Goal: Task Accomplishment & Management: Manage account settings

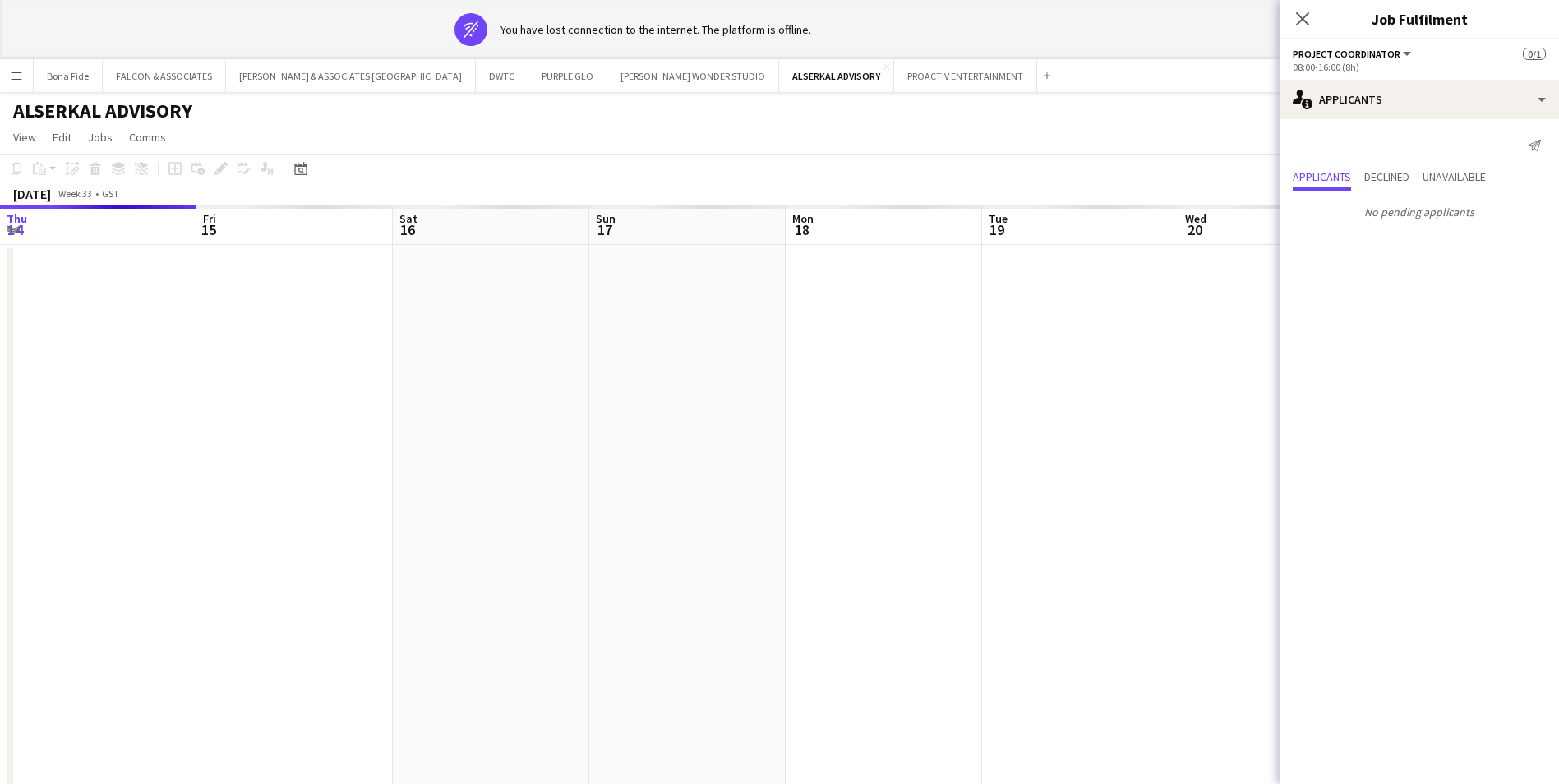
scroll to position [0, 566]
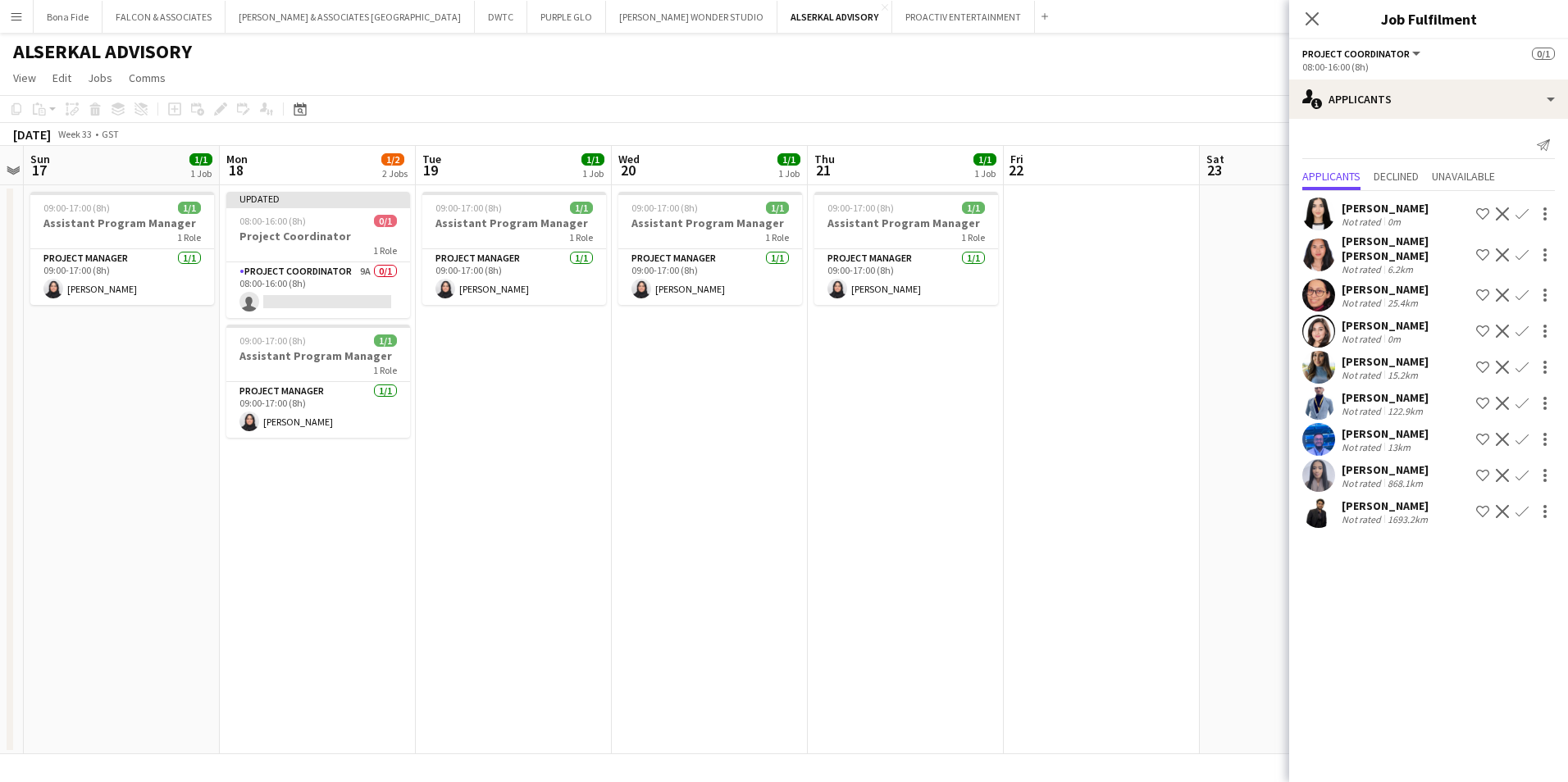
click at [1330, 423] on app-user-avatar at bounding box center [1318, 439] width 33 height 33
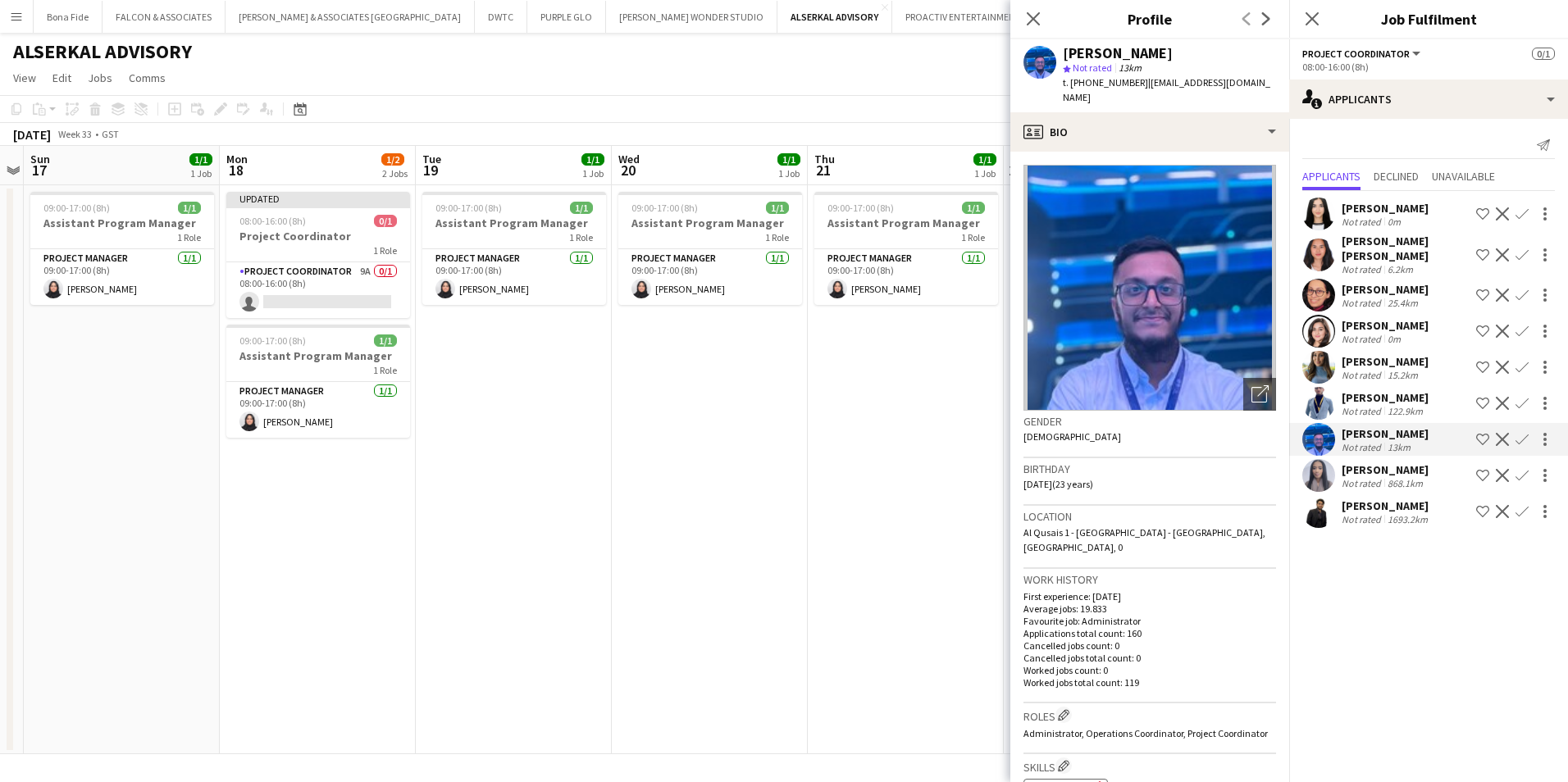
click at [1402, 462] on div "[PERSON_NAME]" at bounding box center [1385, 469] width 87 height 15
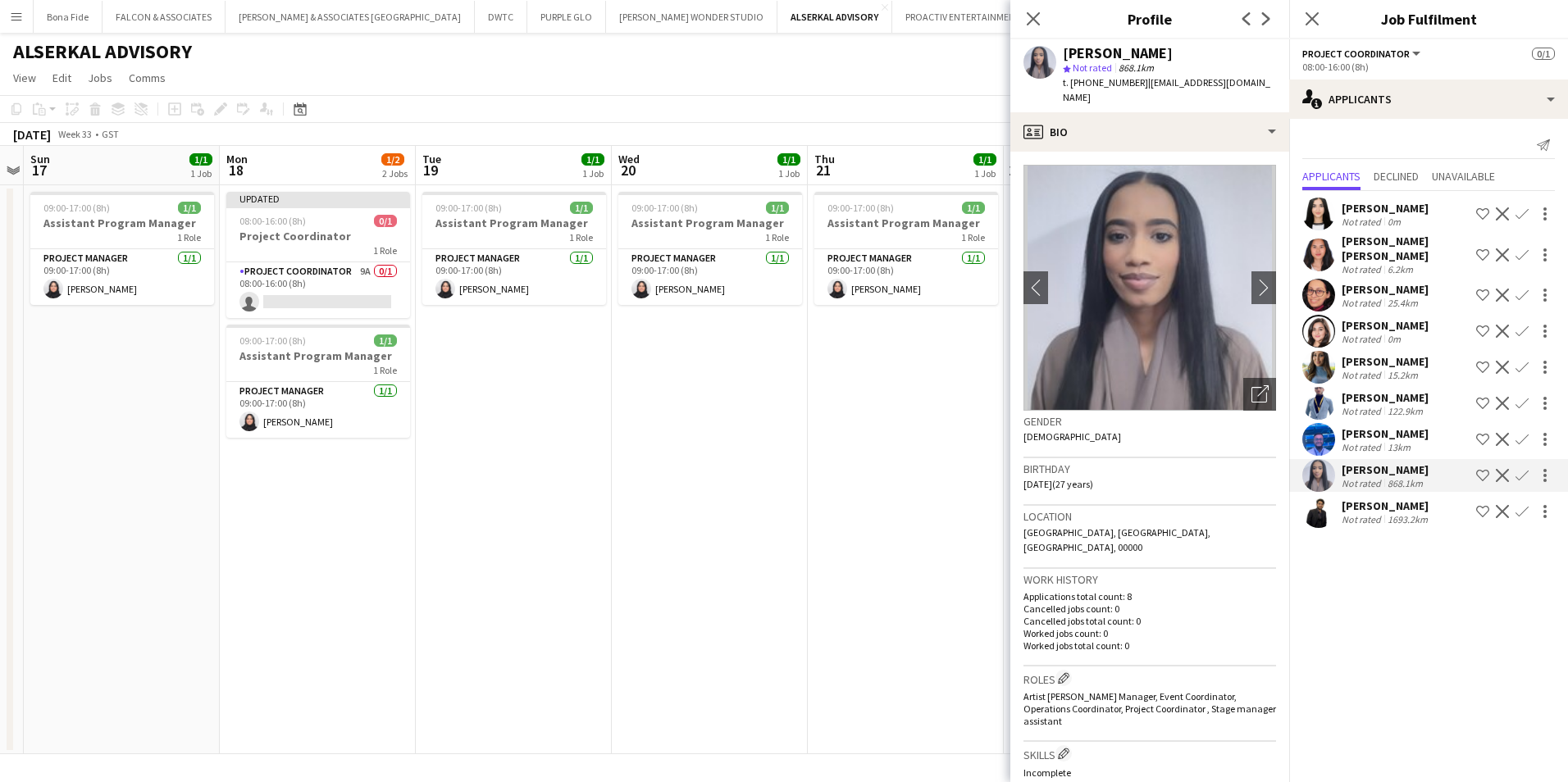
click at [1383, 501] on div "[PERSON_NAME]" at bounding box center [1386, 506] width 89 height 15
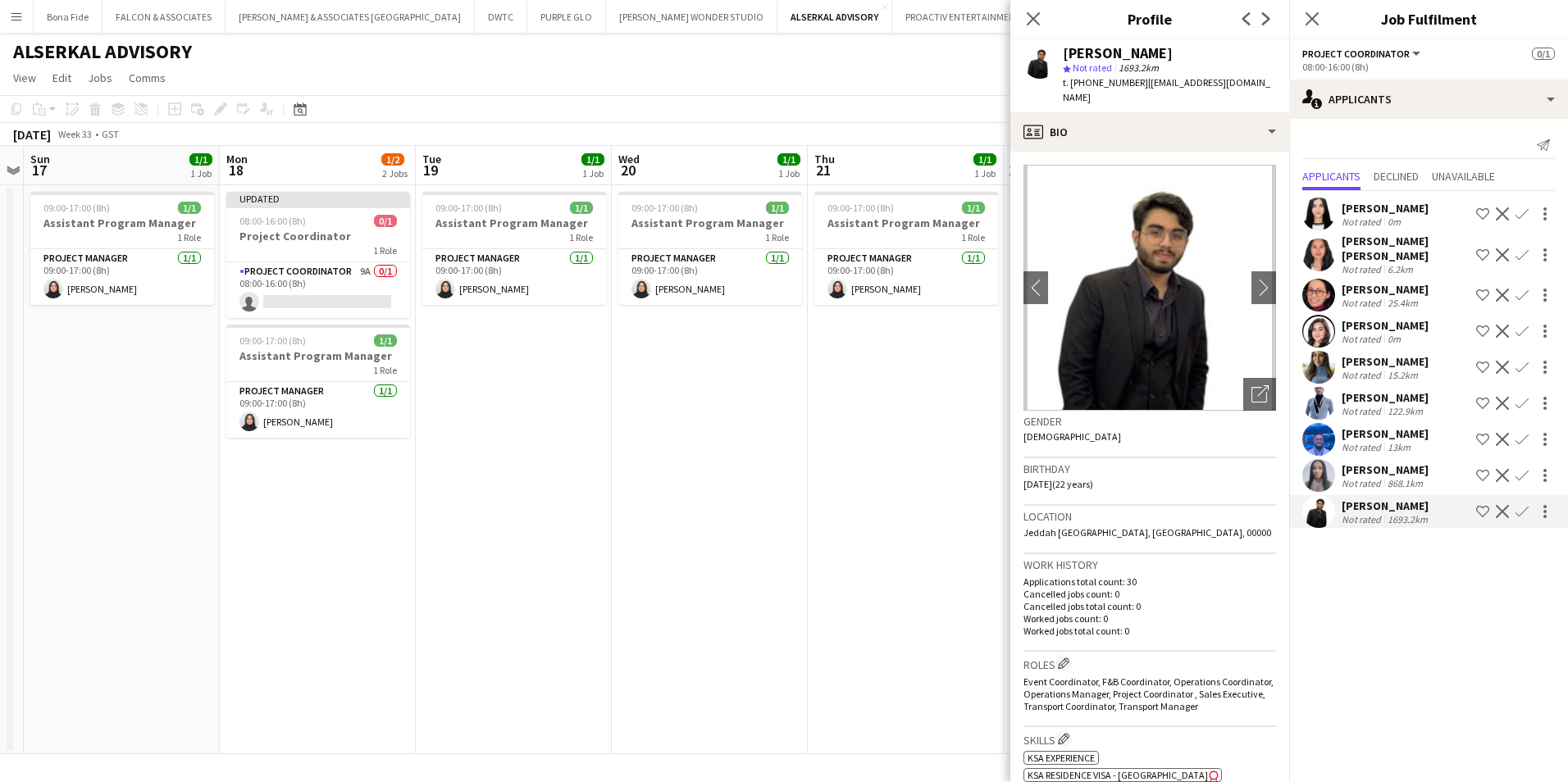
click at [1503, 505] on app-icon "Decline" at bounding box center [1502, 512] width 13 height 13
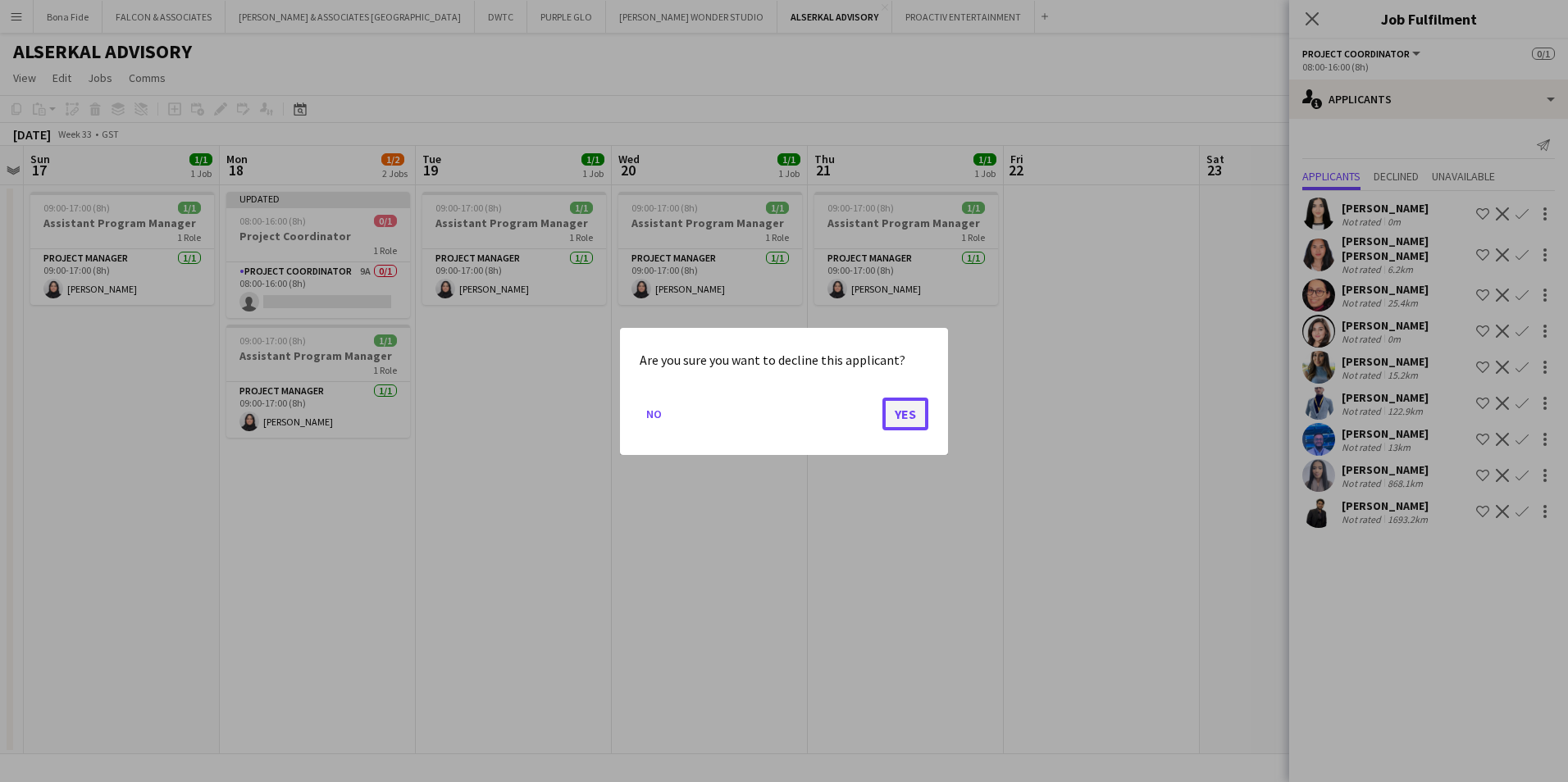
click at [901, 412] on button "Yes" at bounding box center [905, 413] width 46 height 33
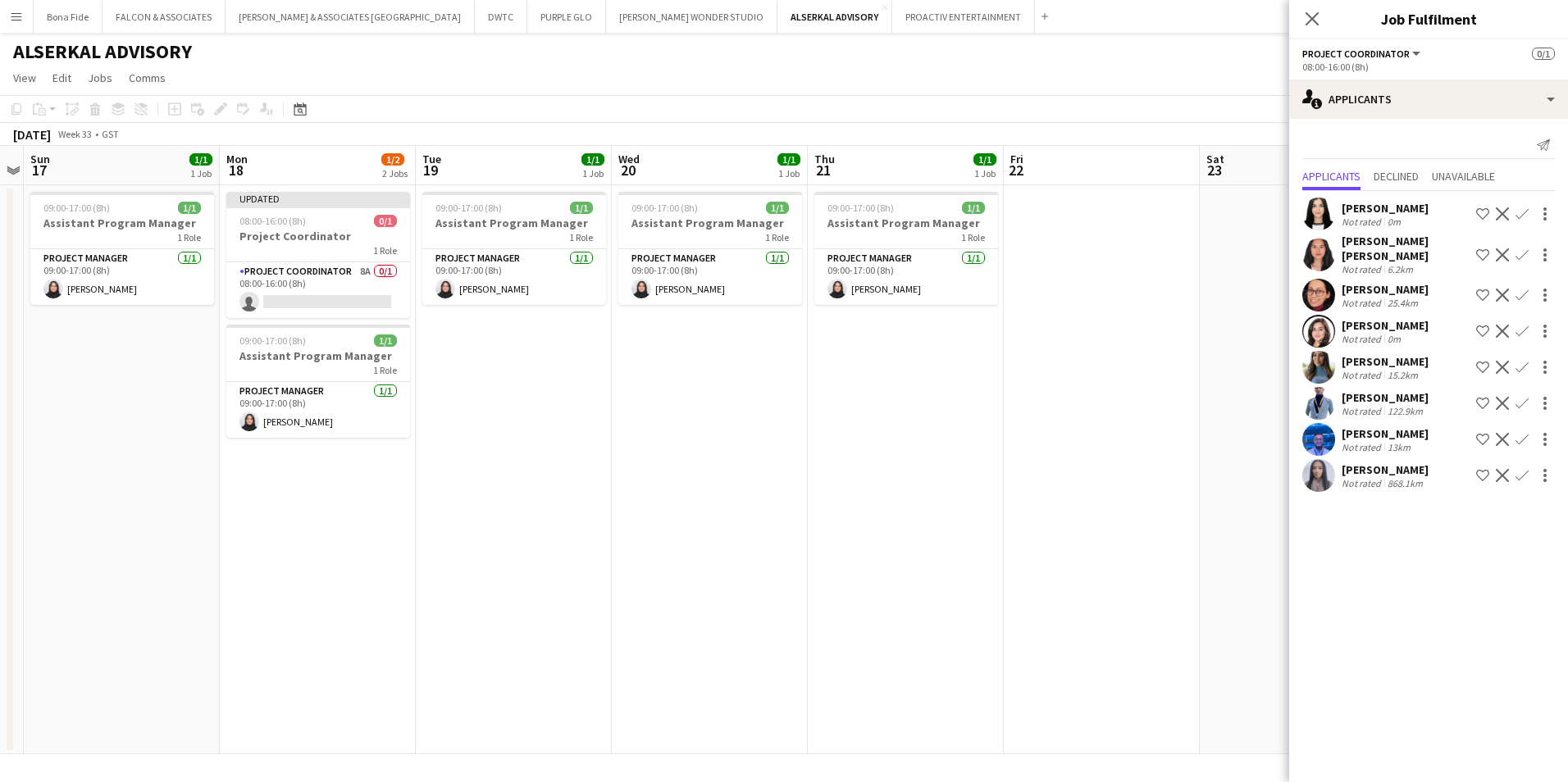
click at [1376, 391] on div "[PERSON_NAME]" at bounding box center [1385, 398] width 87 height 15
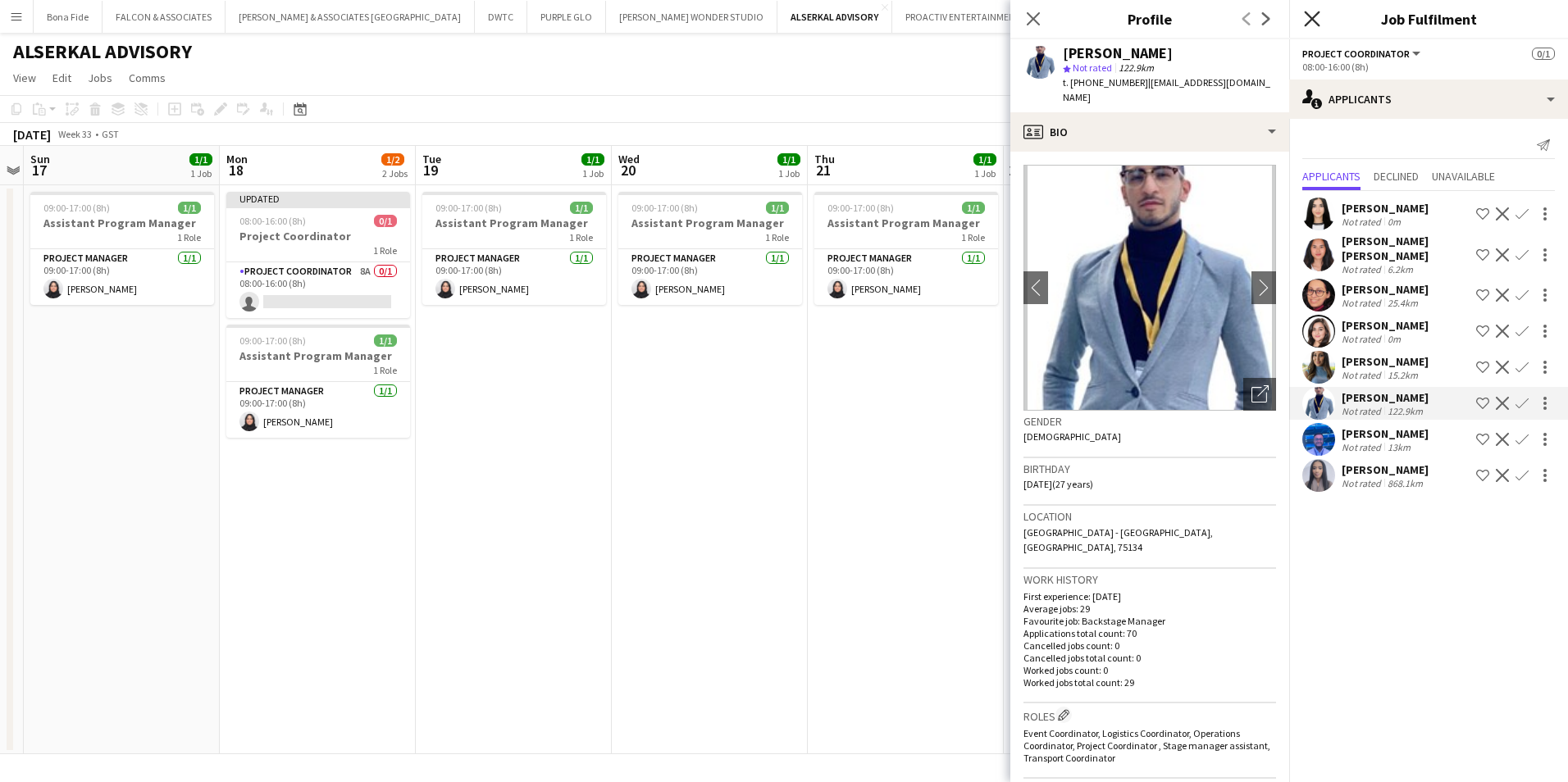
click at [1318, 23] on icon "Close pop-in" at bounding box center [1311, 18] width 16 height 16
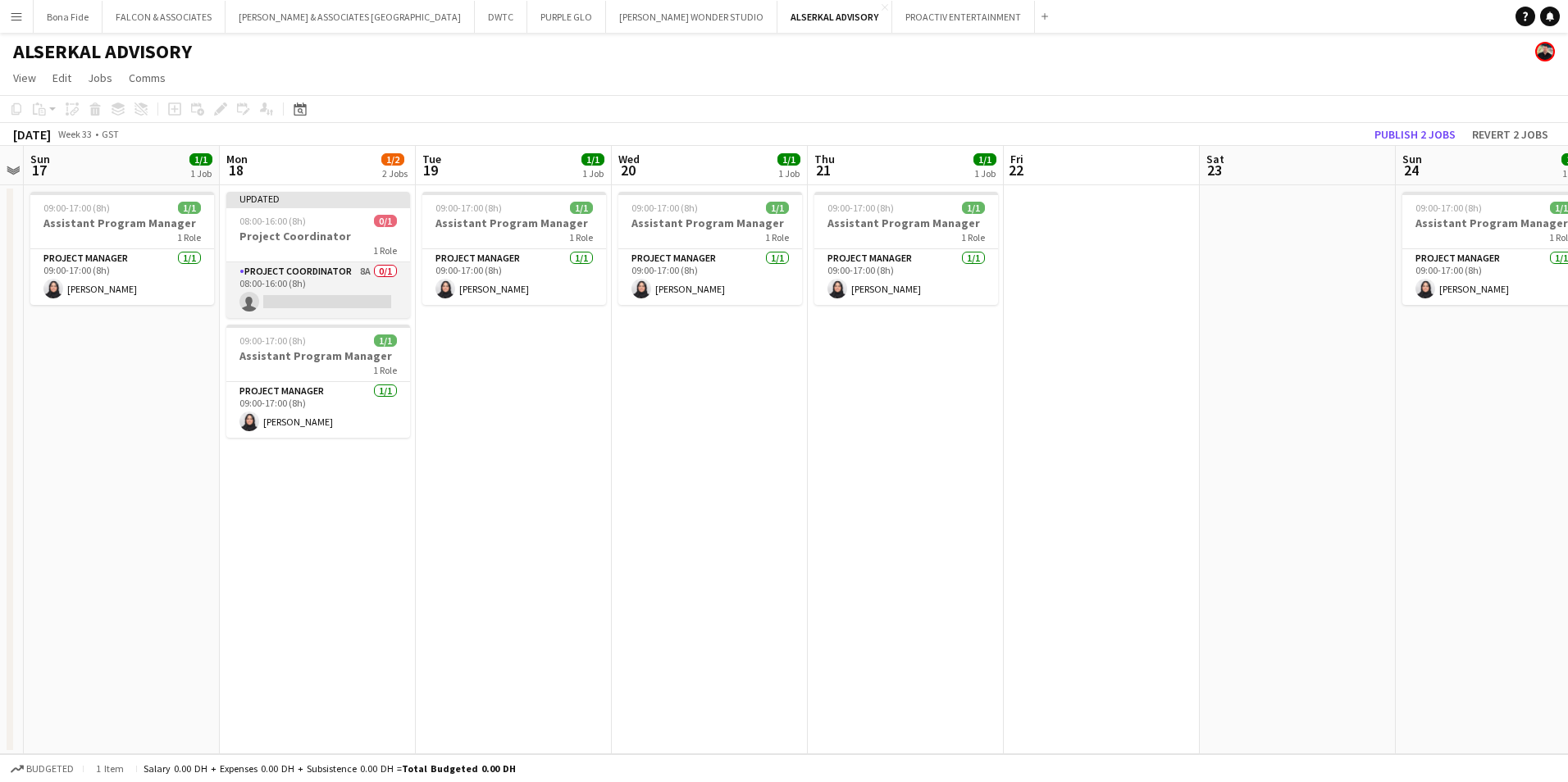
click at [335, 270] on app-card-role "Project Coordinator 8A 0/1 08:00-16:00 (8h) single-neutral-actions" at bounding box center [318, 289] width 184 height 55
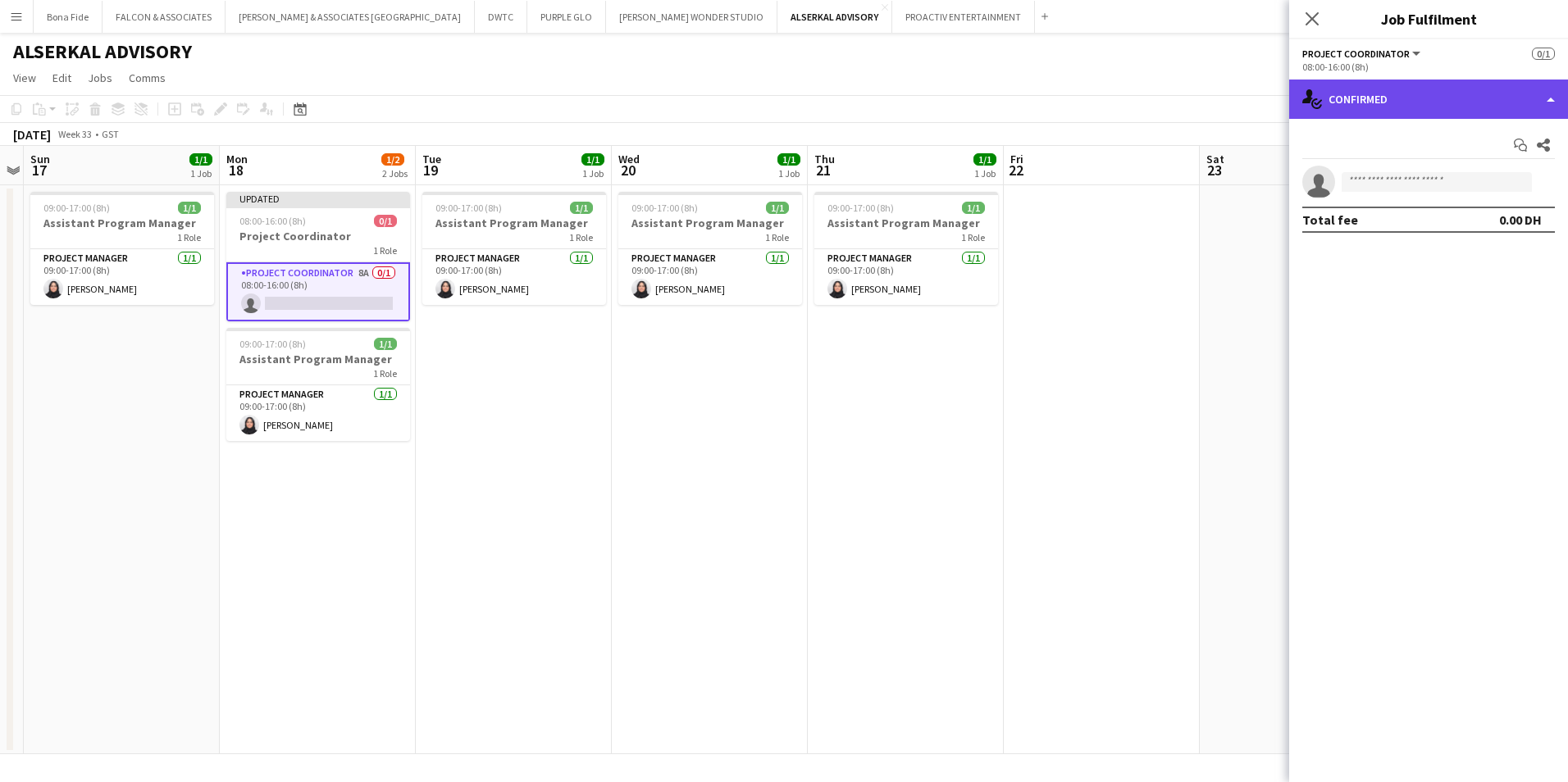
click at [1459, 109] on div "single-neutral-actions-check-2 Confirmed" at bounding box center [1428, 100] width 279 height 39
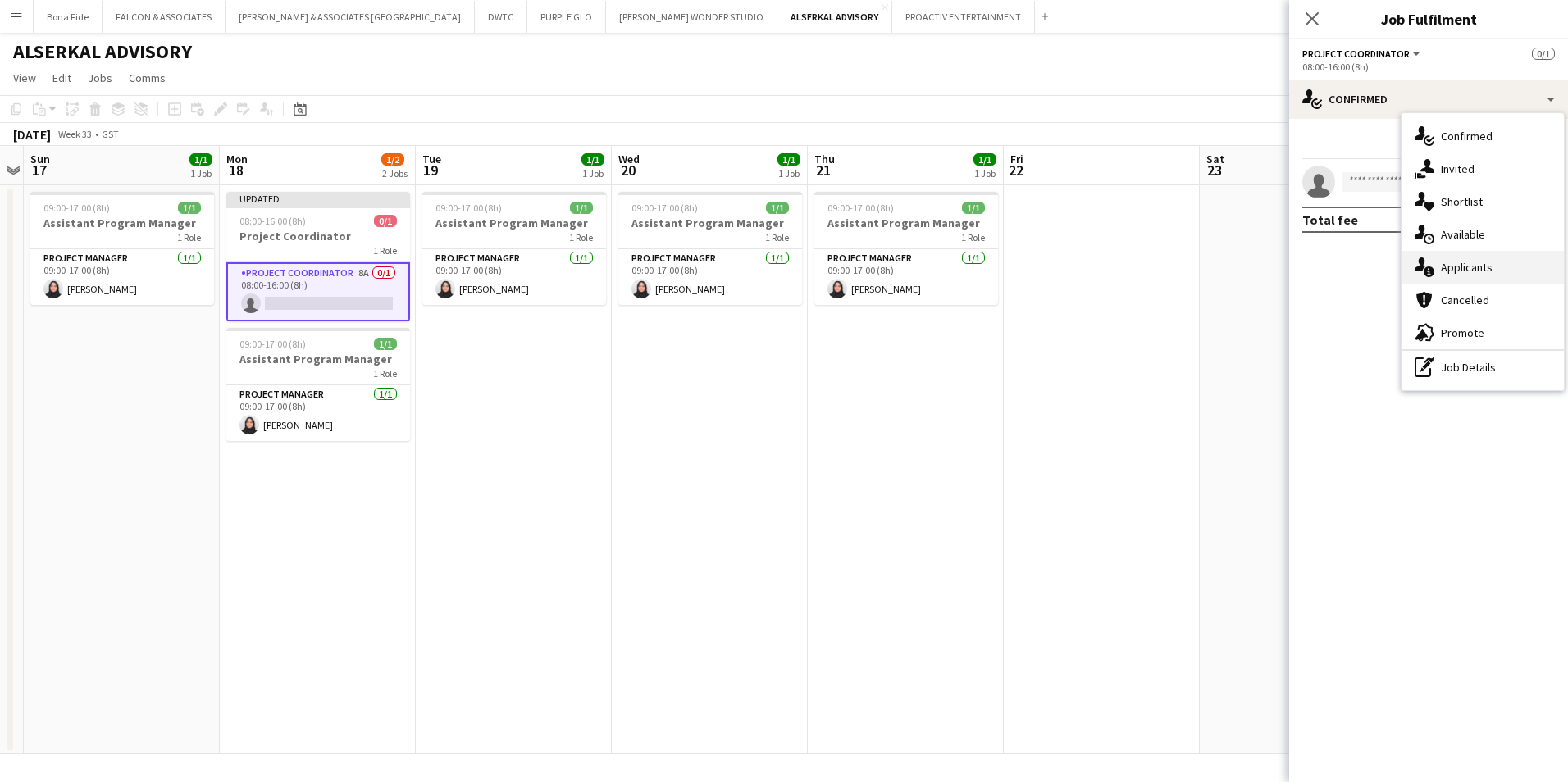
click at [1503, 263] on div "single-neutral-actions-information Applicants" at bounding box center [1482, 267] width 162 height 33
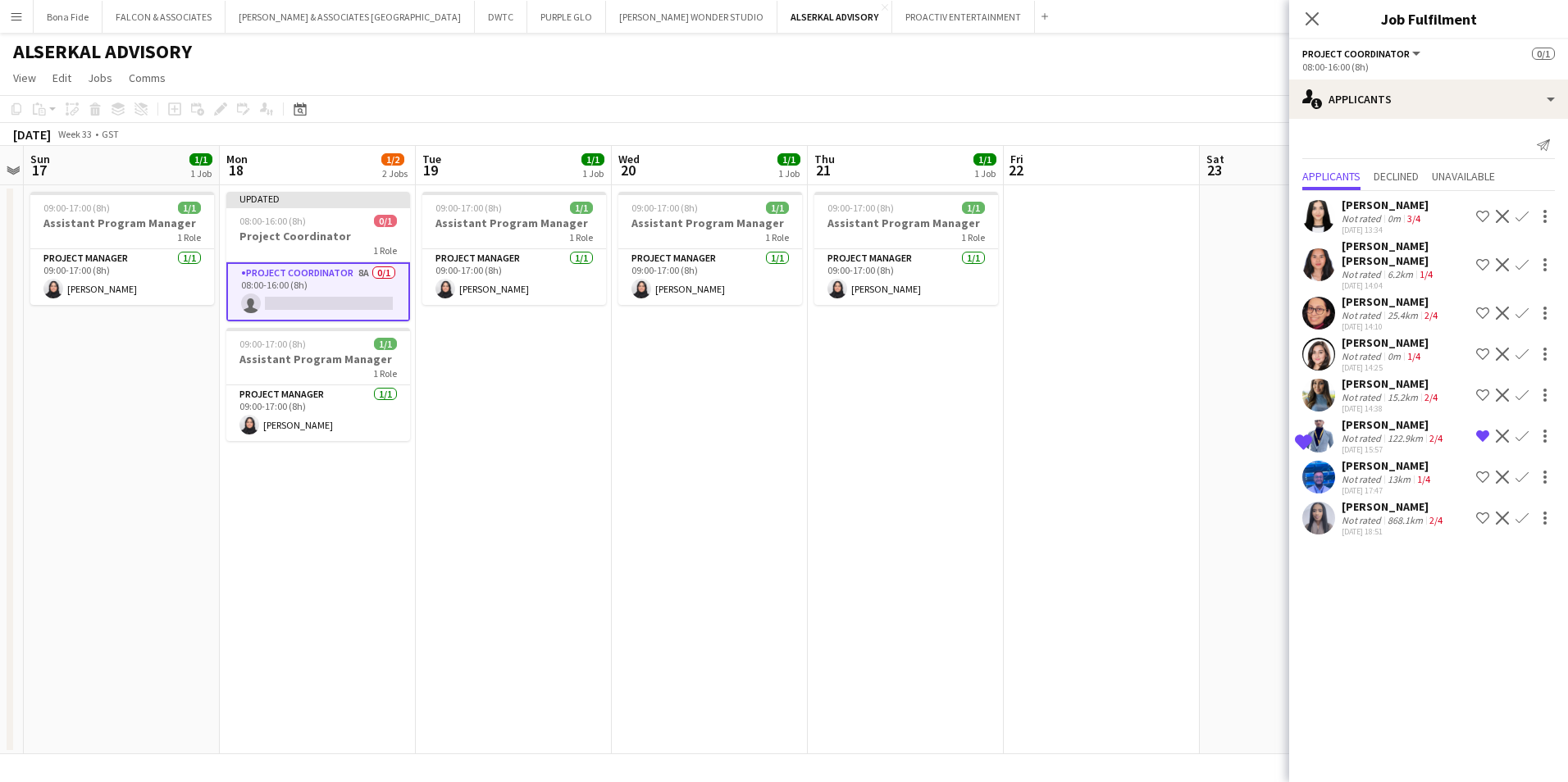
click at [1366, 376] on div "[PERSON_NAME]" at bounding box center [1391, 384] width 100 height 15
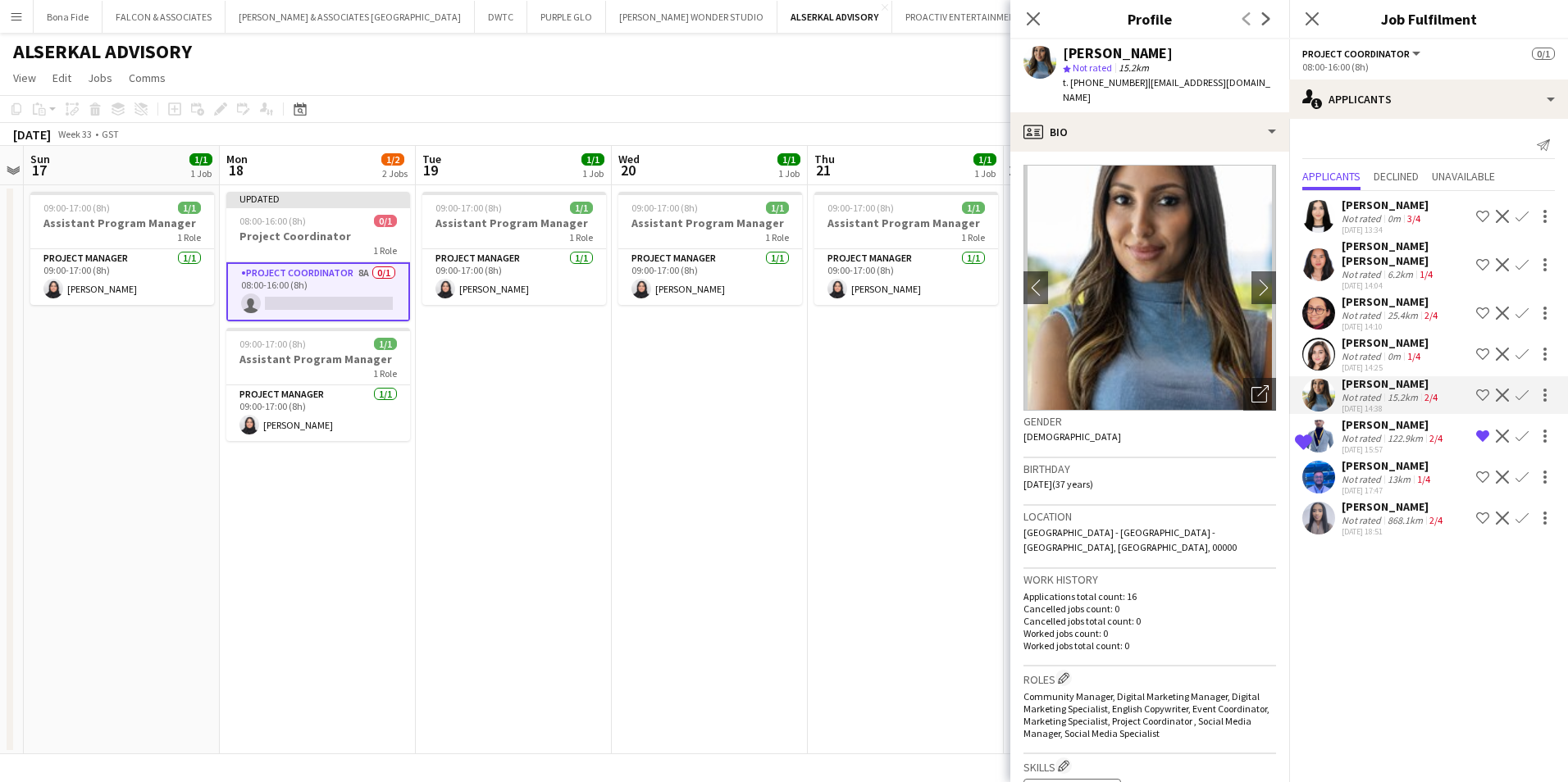
click at [1362, 335] on div "[PERSON_NAME]" at bounding box center [1385, 343] width 87 height 15
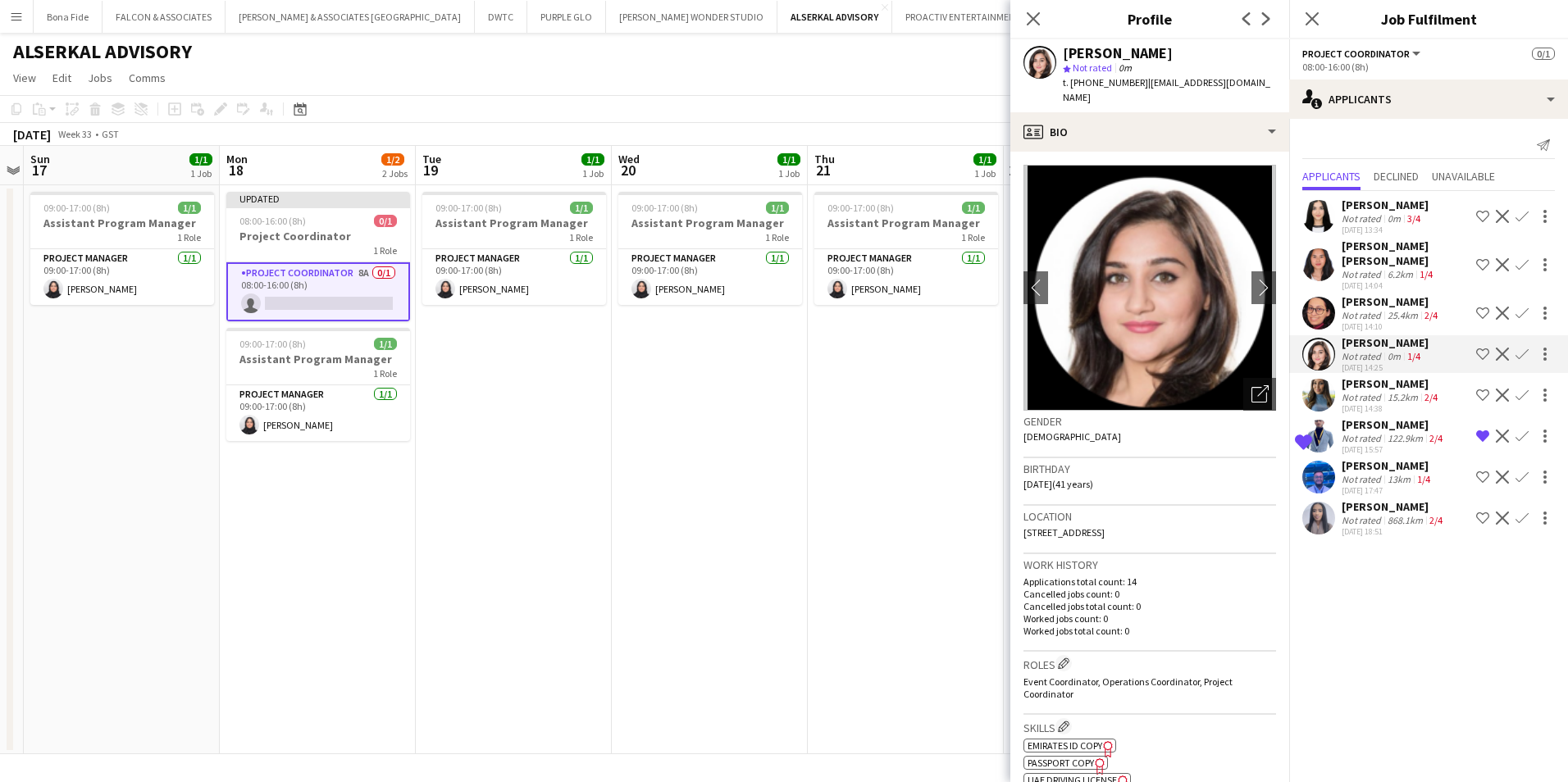
click at [402, 68] on app-page-menu "View Day view expanded Day view collapsed Month view Date picker Jump to [DATE]…" at bounding box center [784, 79] width 1568 height 31
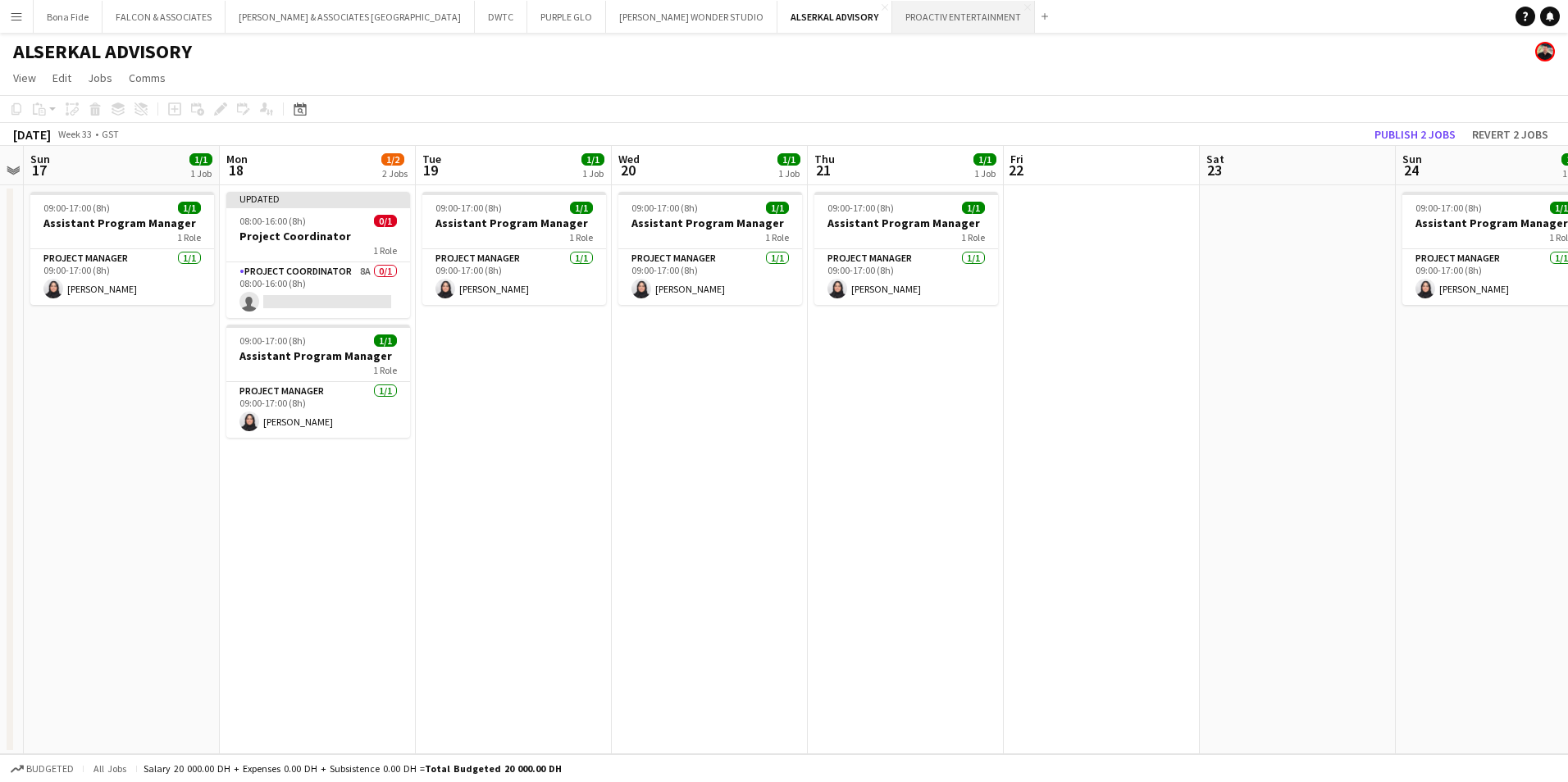
click at [892, 23] on button "PROACTIV ENTERTAINMENT Close" at bounding box center [963, 17] width 143 height 32
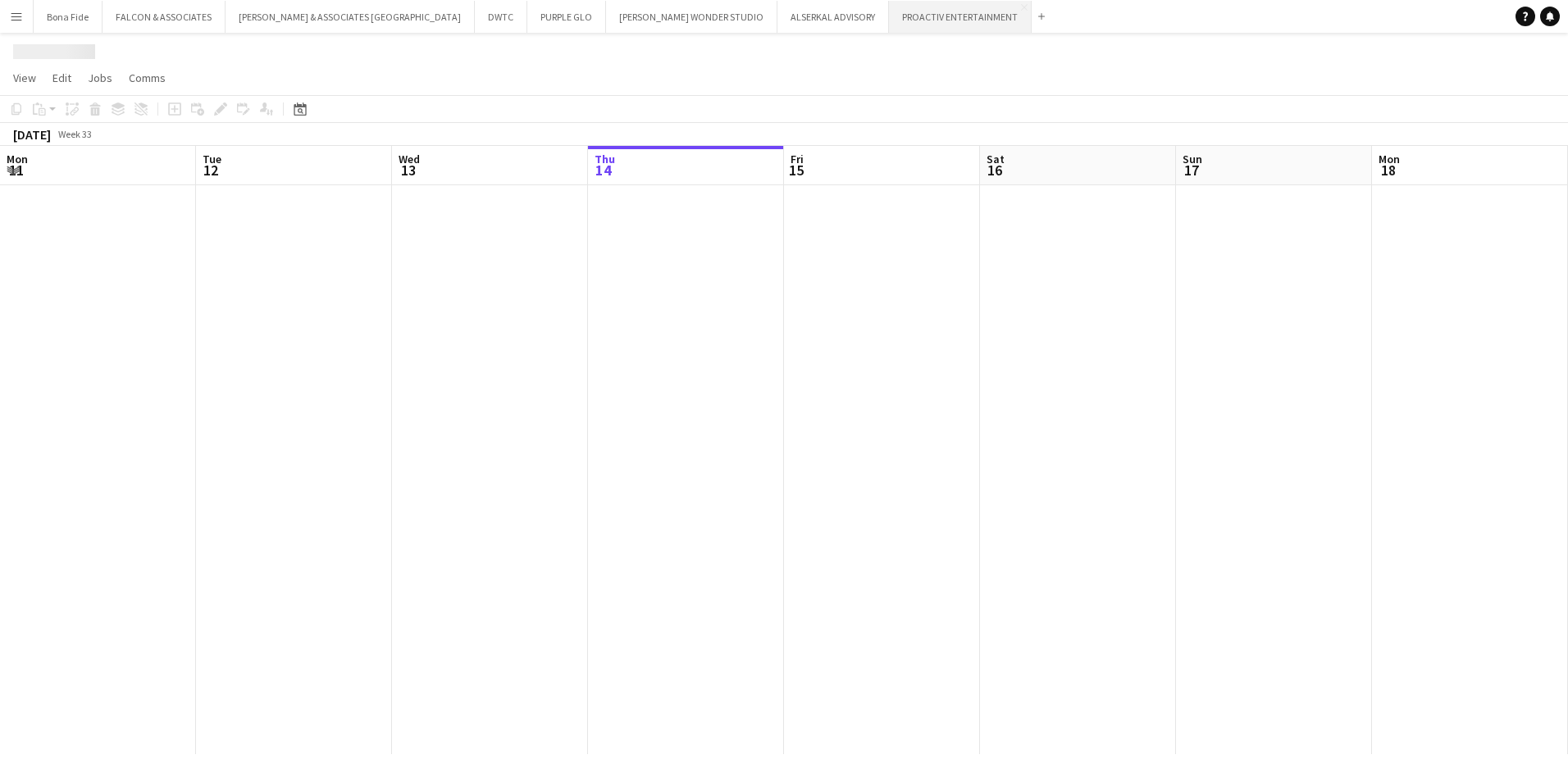
scroll to position [0, 392]
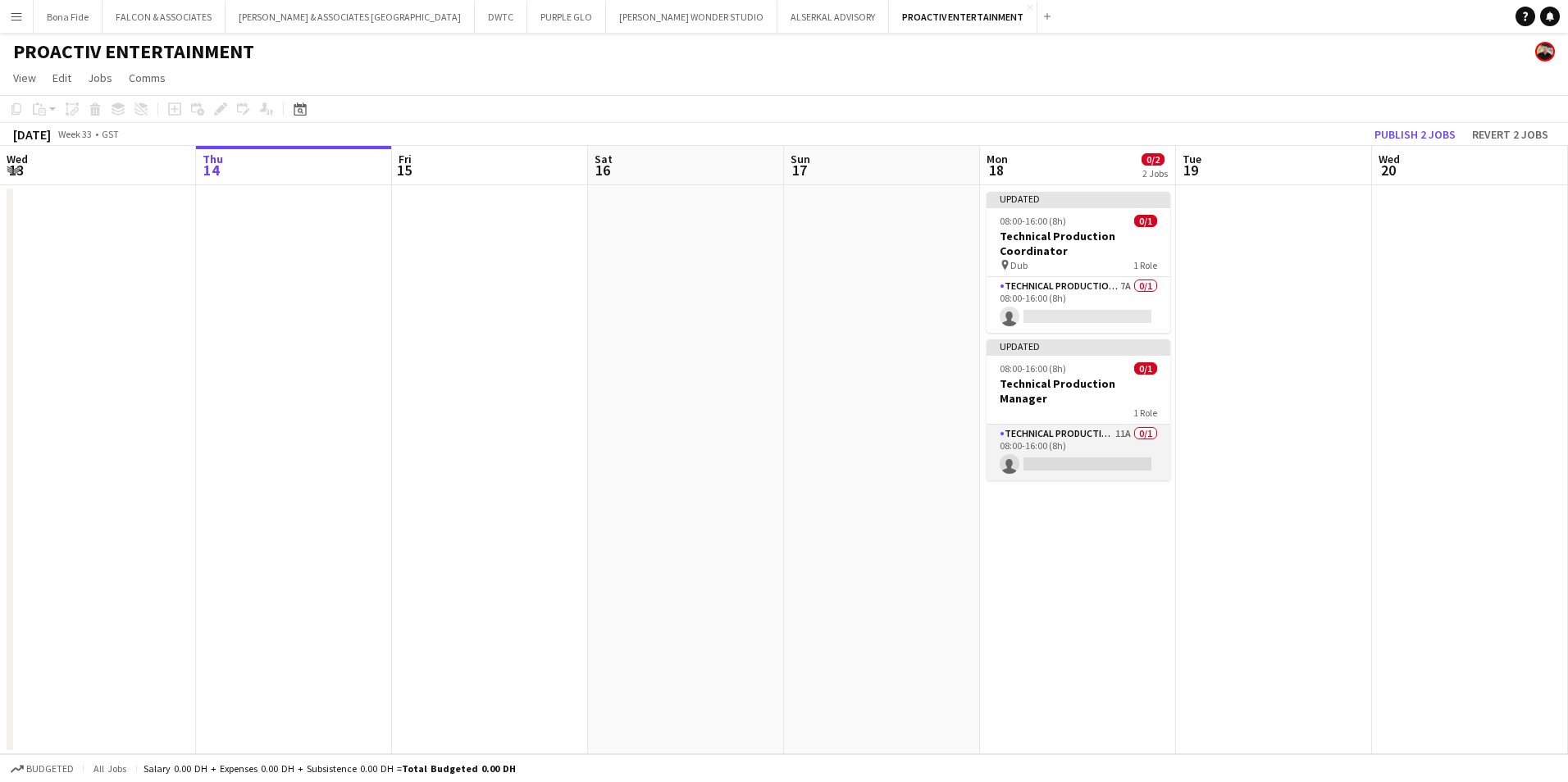
click at [1058, 424] on app-card-role "Technical Production Manager 11A 0/1 08:00-16:00 (8h) single-neutral-actions" at bounding box center [1078, 452] width 184 height 55
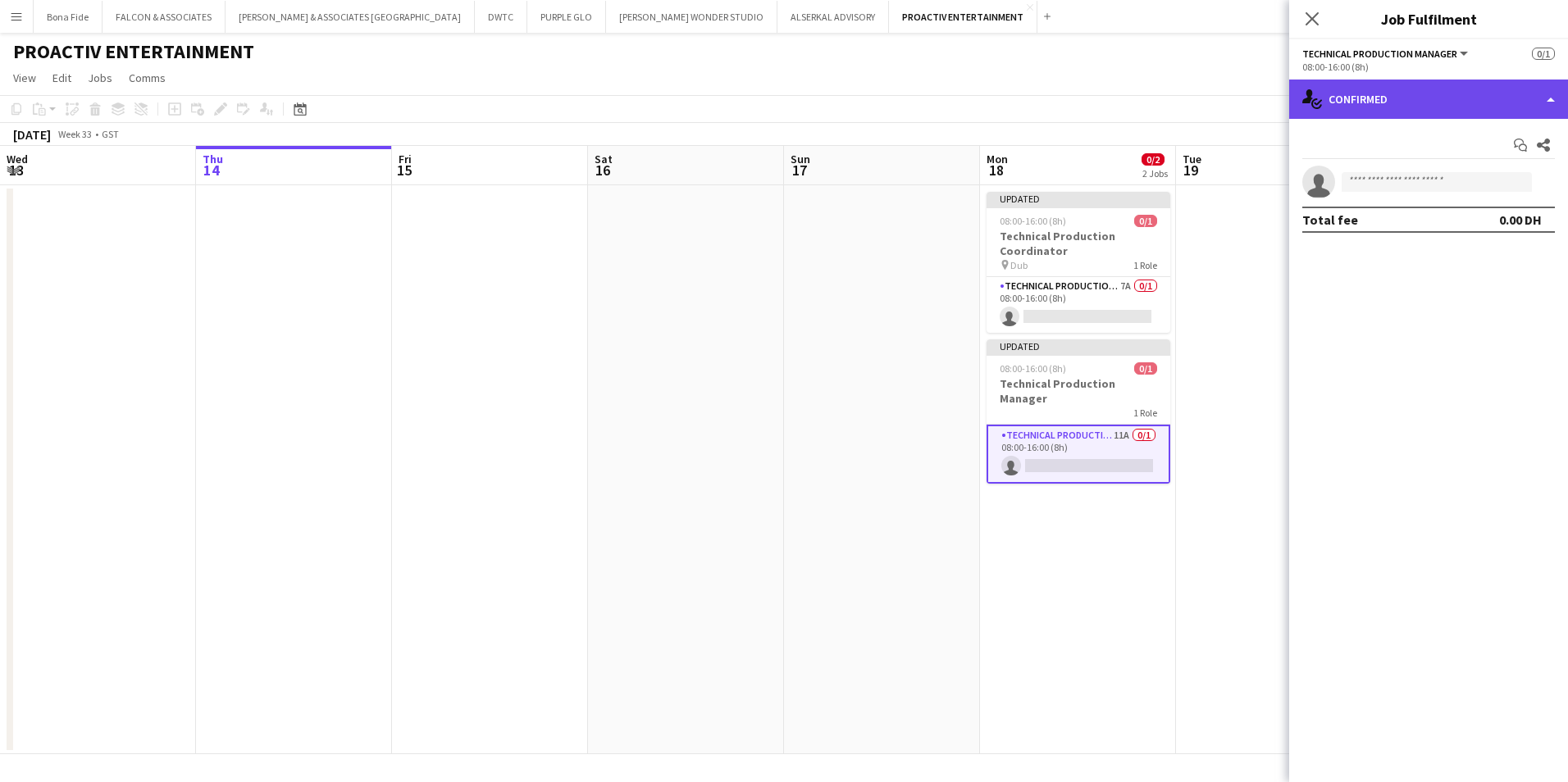
click at [1409, 97] on div "single-neutral-actions-check-2 Confirmed" at bounding box center [1428, 100] width 279 height 39
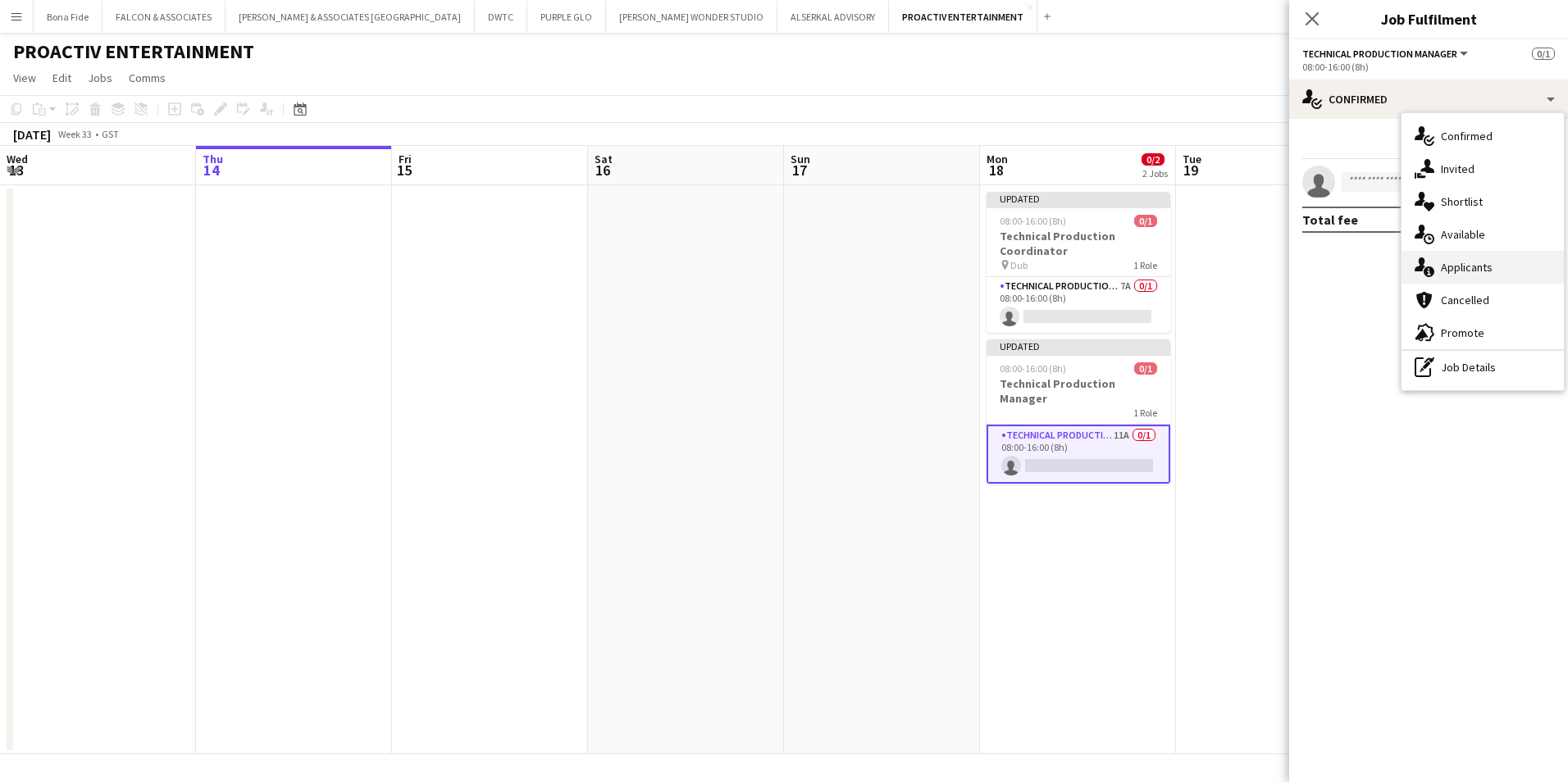
click at [1477, 256] on div "single-neutral-actions-information Applicants" at bounding box center [1482, 267] width 162 height 33
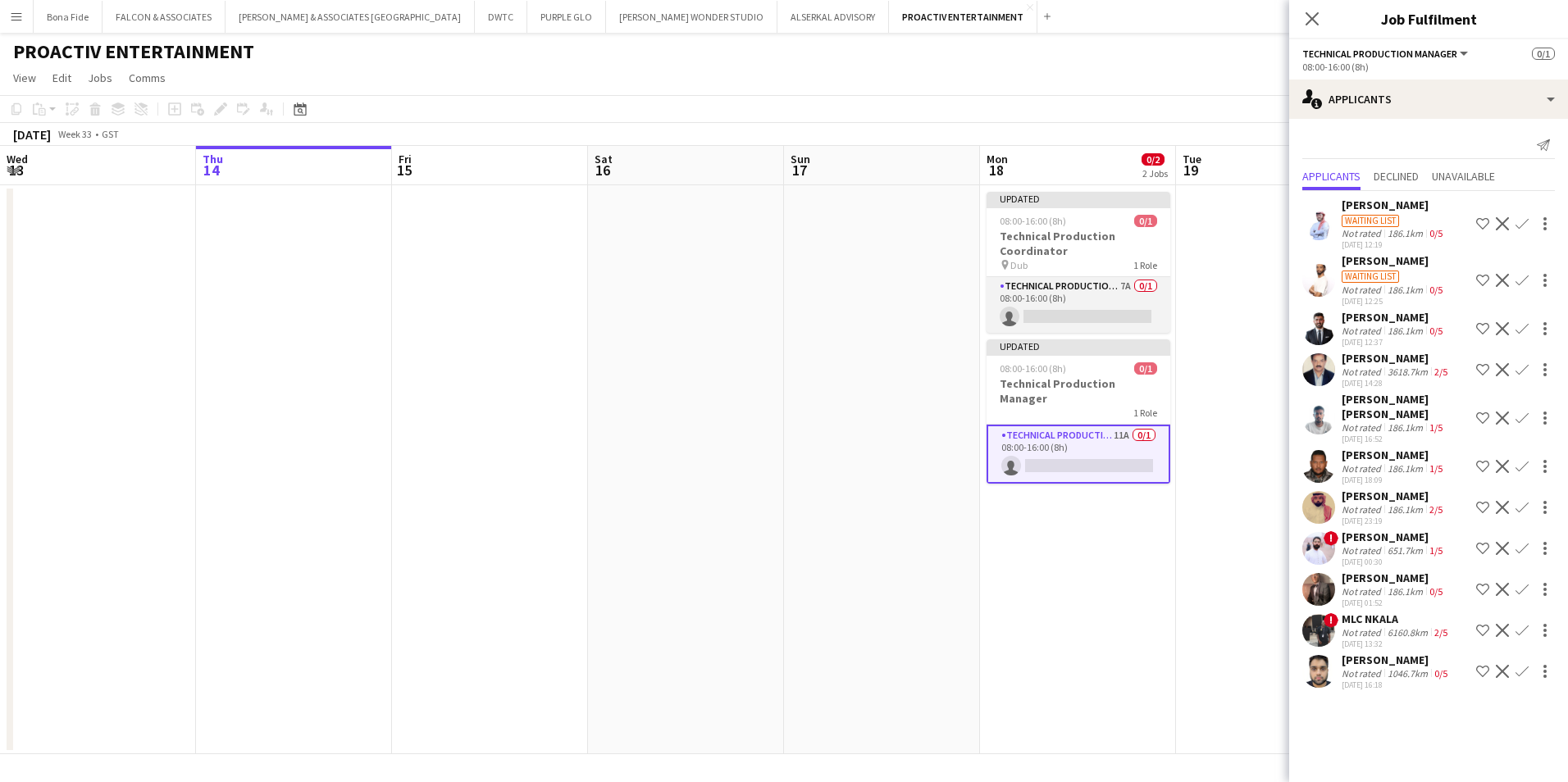
click at [1057, 289] on app-card-role "Technical Production Manager 7A 0/1 08:00-16:00 (8h) single-neutral-actions" at bounding box center [1078, 304] width 184 height 55
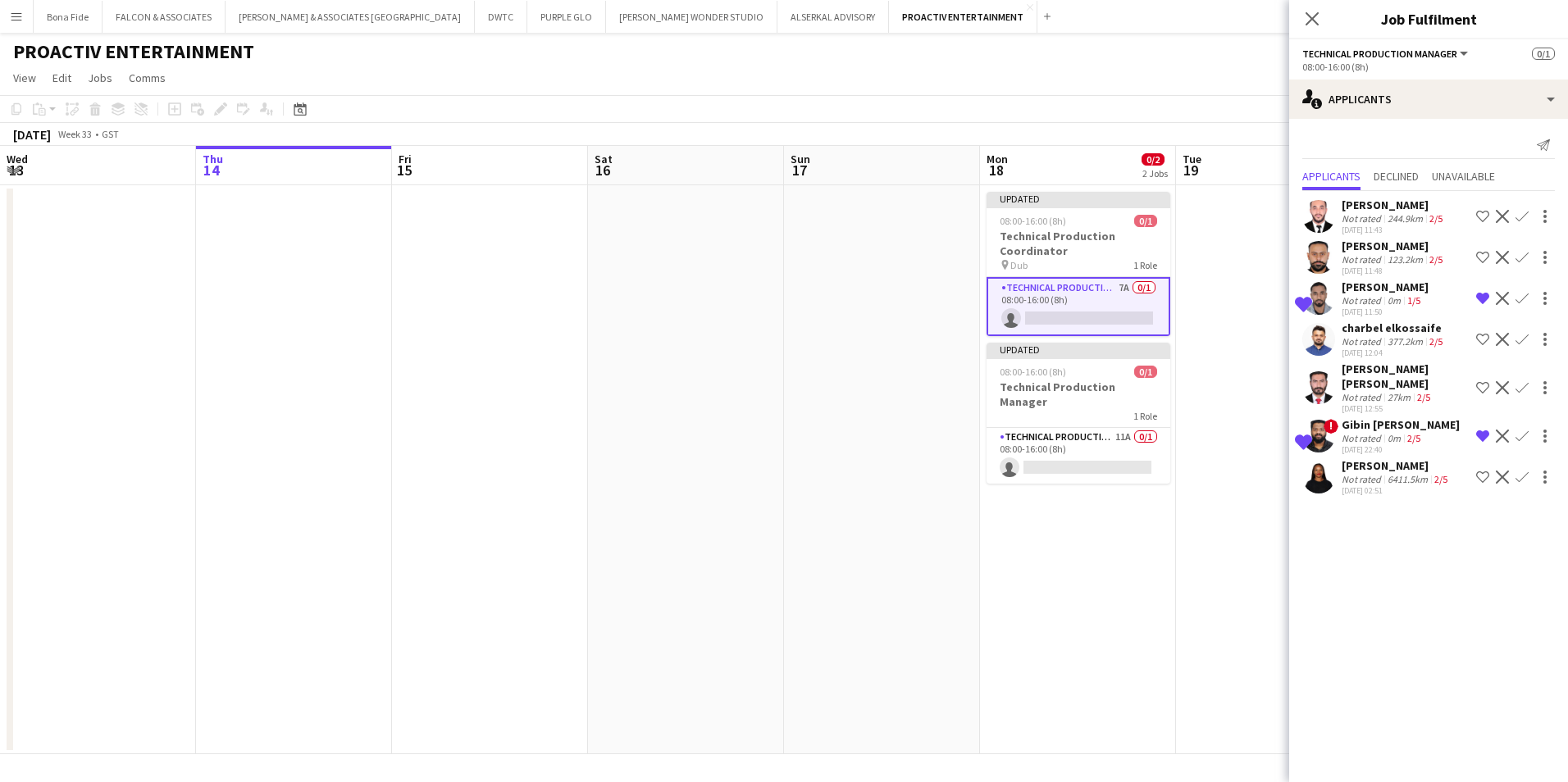
click at [1405, 286] on div "[PERSON_NAME]" at bounding box center [1385, 287] width 87 height 15
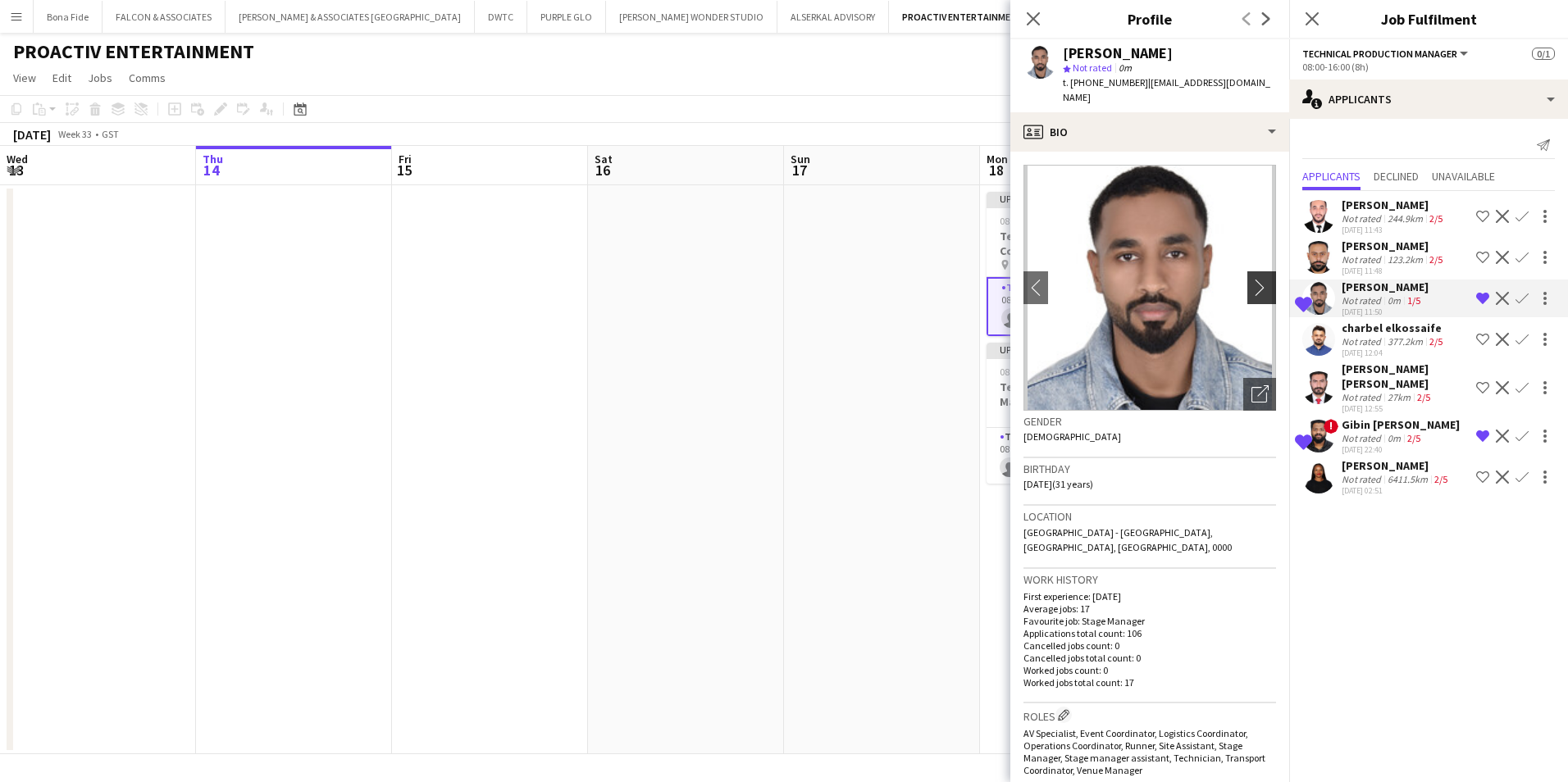
click at [1252, 279] on app-icon "chevron-right" at bounding box center [1264, 287] width 25 height 17
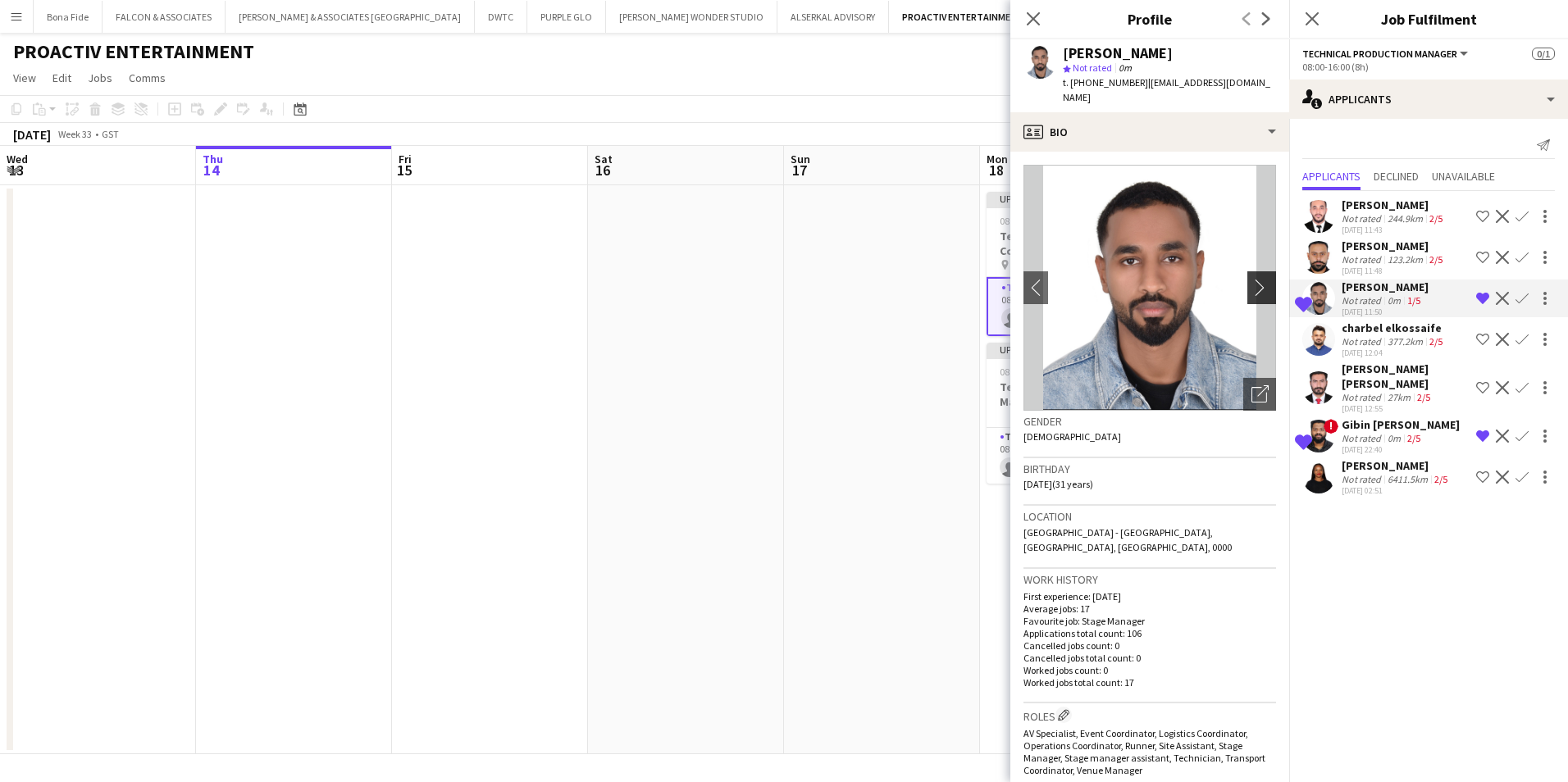
click at [1252, 279] on app-icon "chevron-right" at bounding box center [1264, 287] width 25 height 17
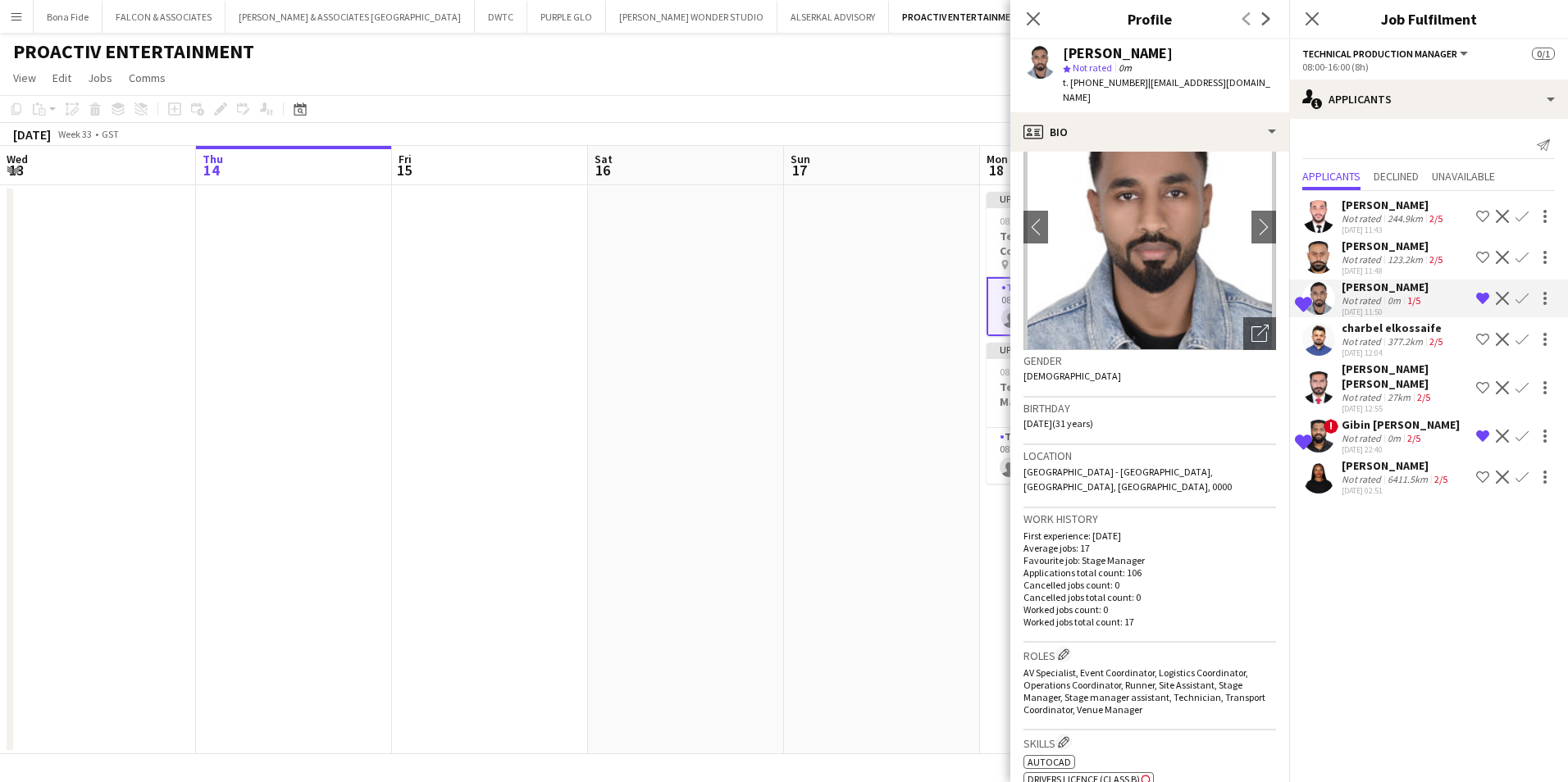
scroll to position [0, 0]
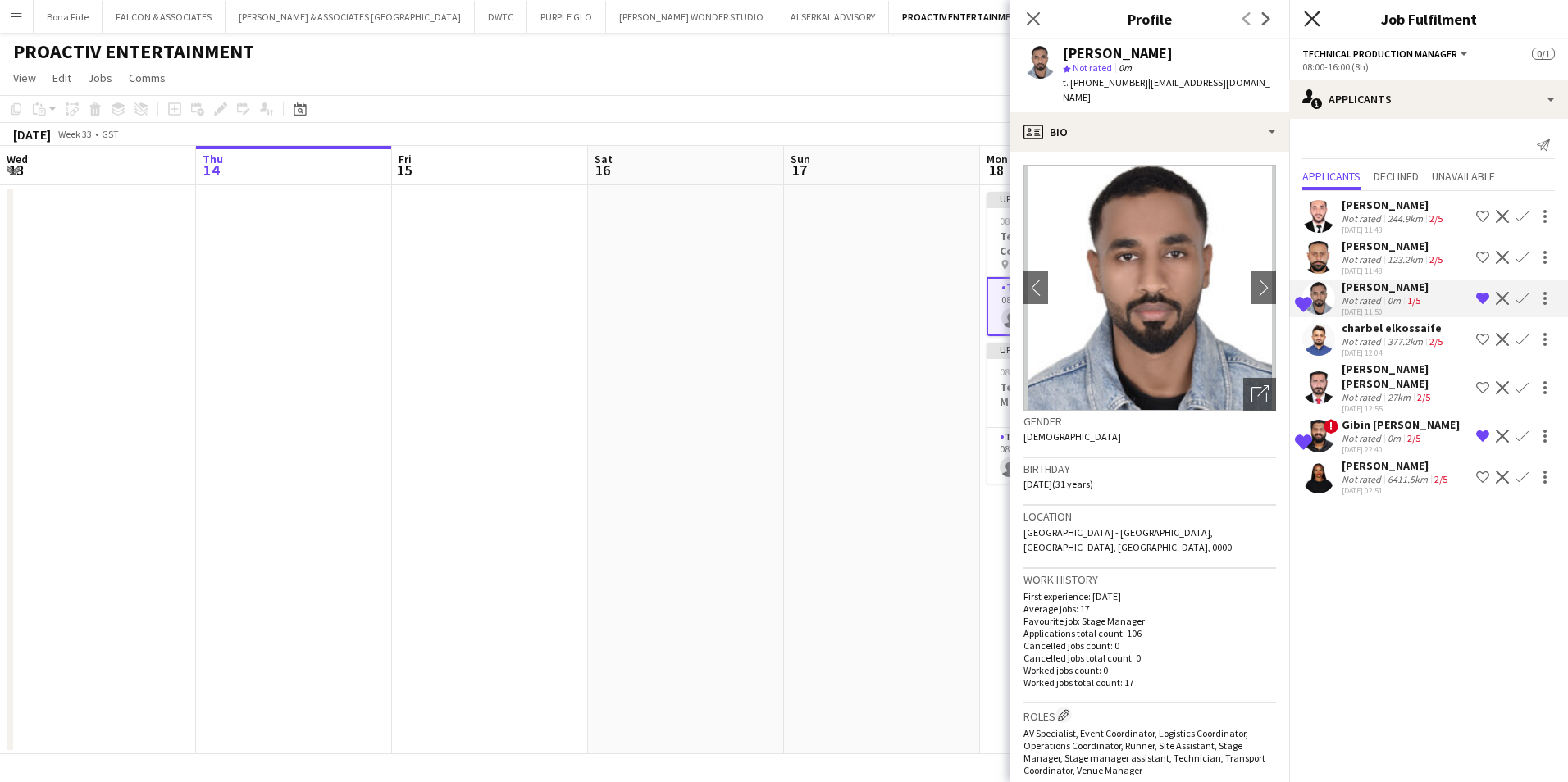
click at [1305, 15] on icon "Close pop-in" at bounding box center [1311, 18] width 16 height 16
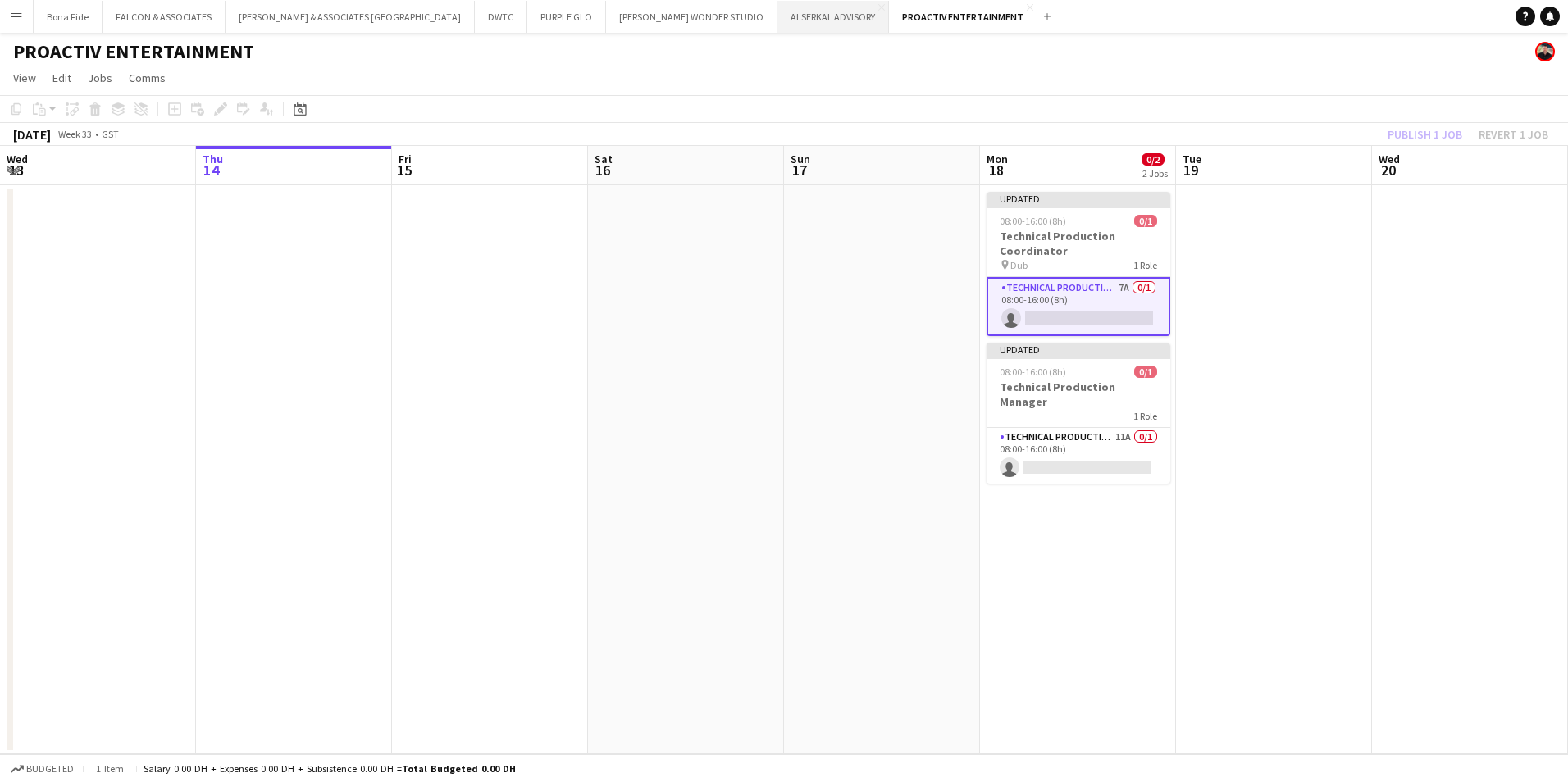
click at [777, 23] on button "ALSERKAL ADVISORY Close" at bounding box center [833, 17] width 112 height 32
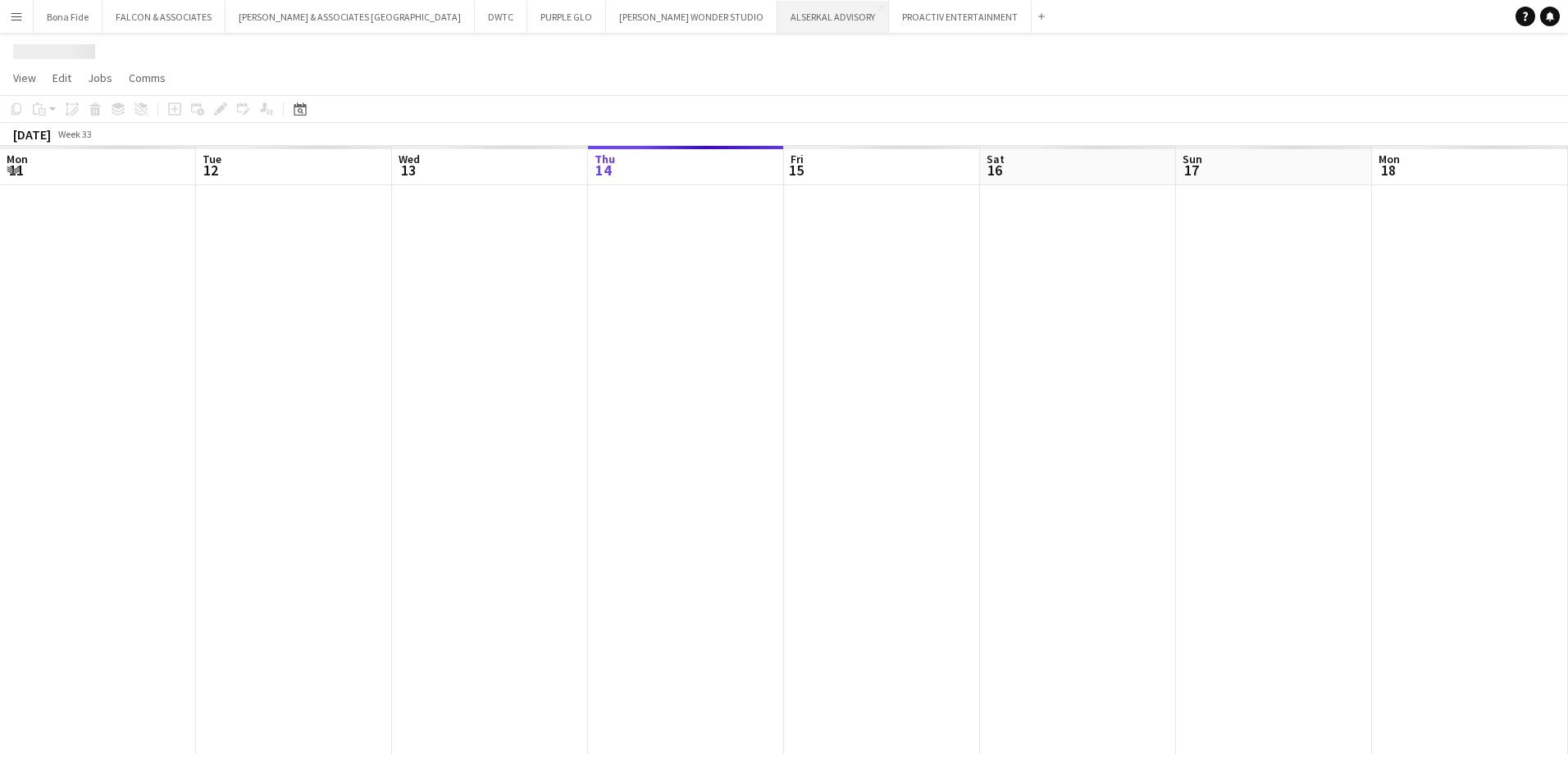
scroll to position [0, 392]
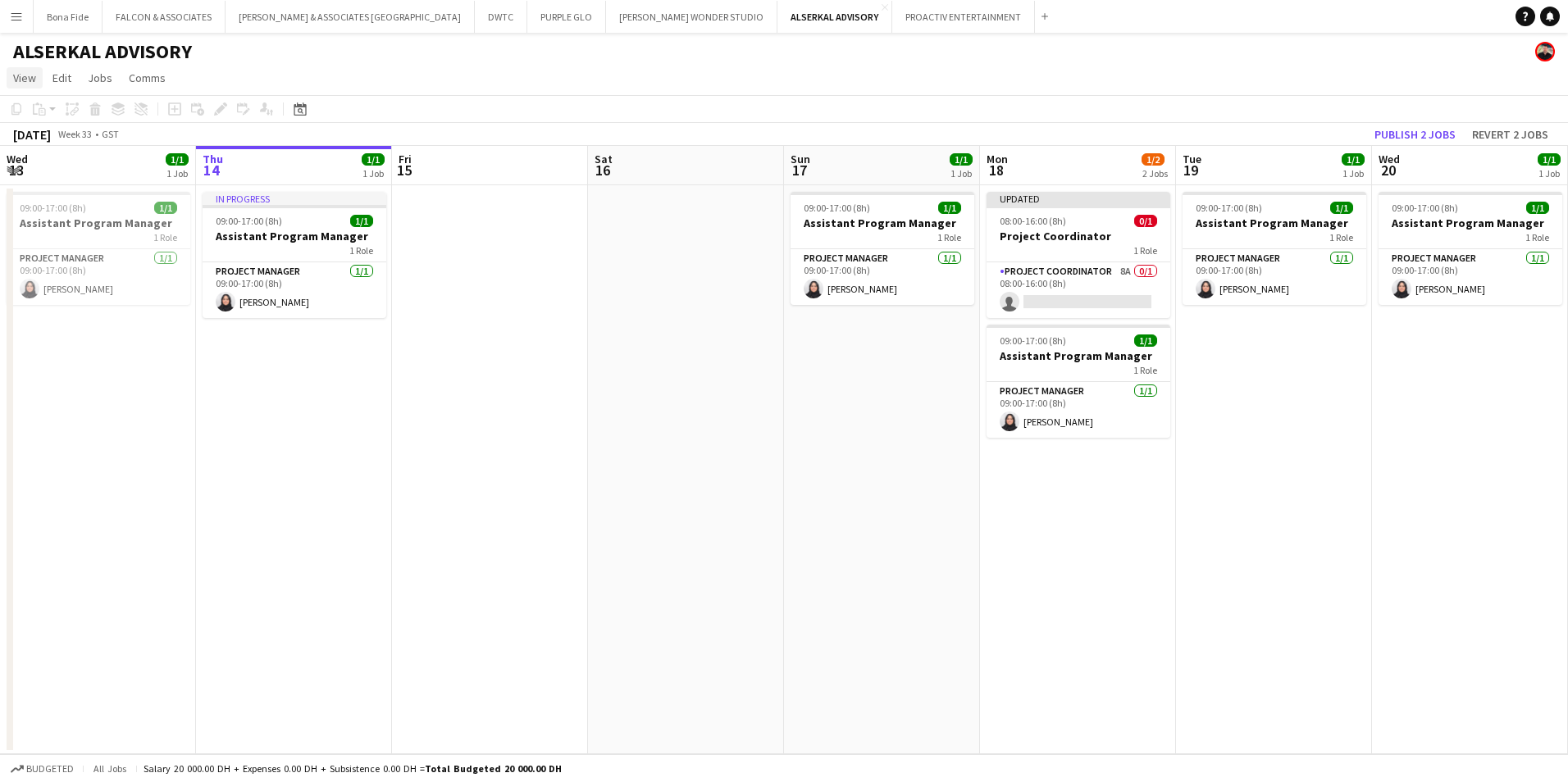
click at [26, 80] on span "View" at bounding box center [24, 78] width 23 height 15
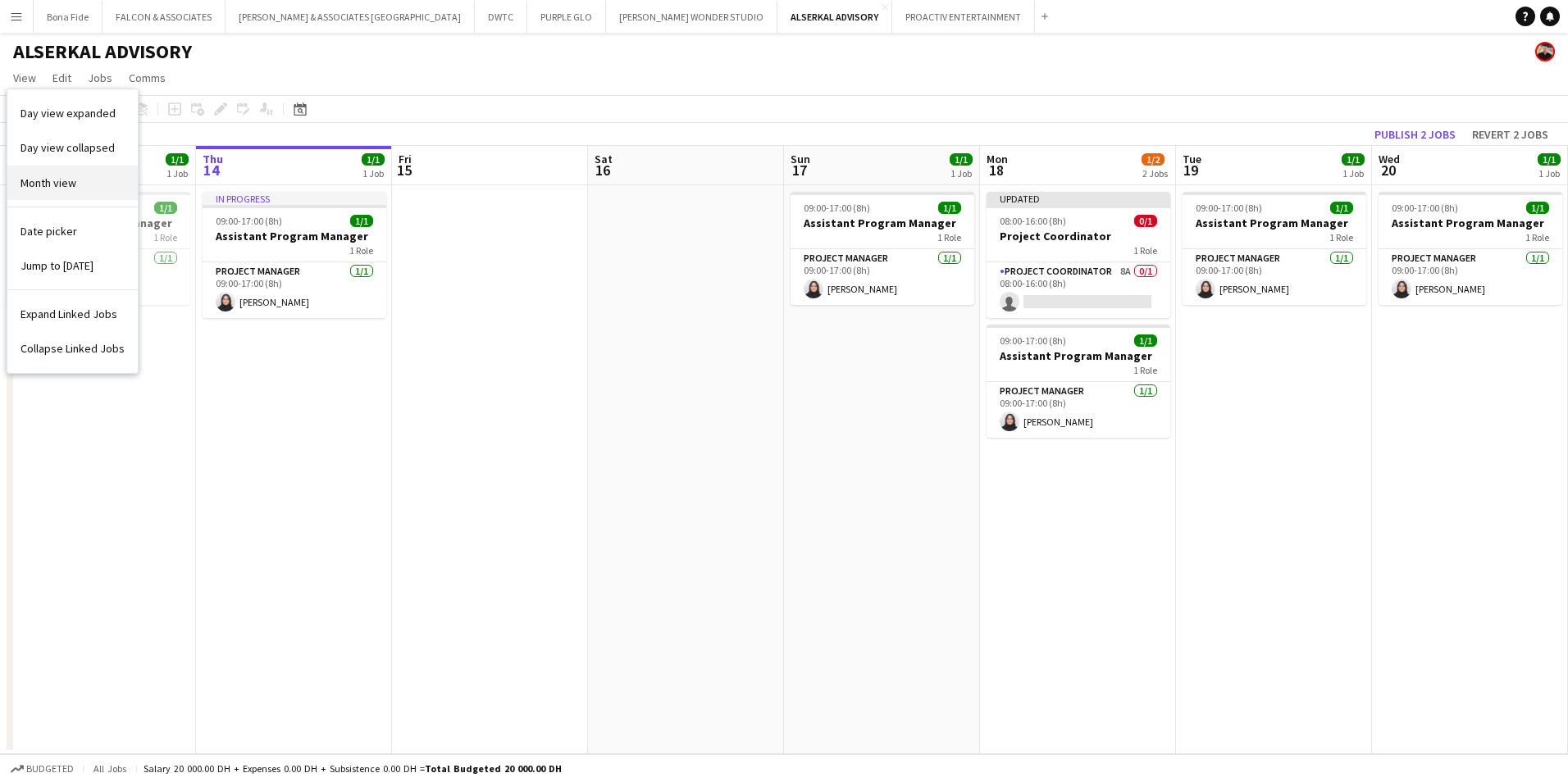
click at [55, 196] on link "Month view" at bounding box center [72, 182] width 131 height 35
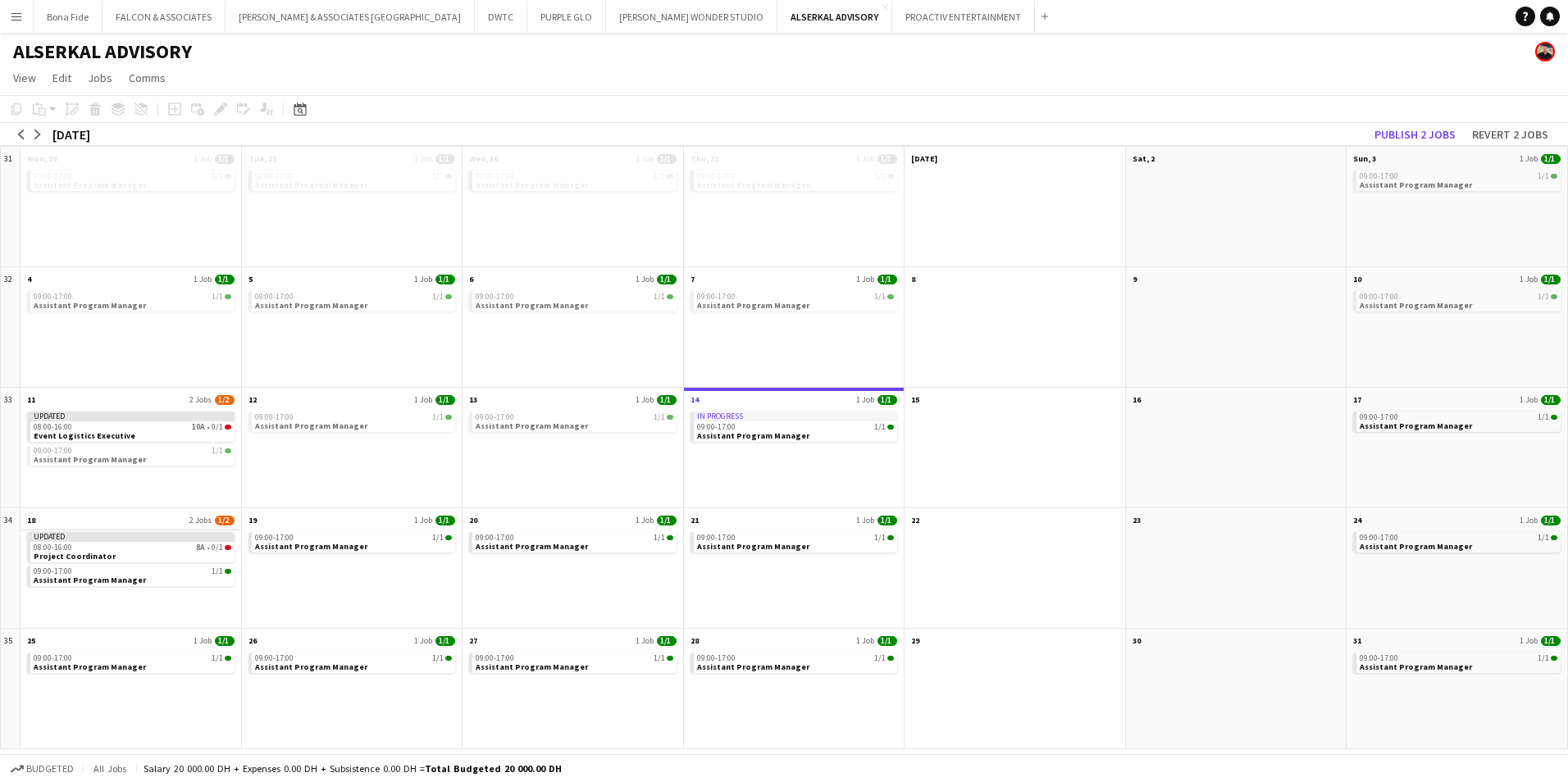
click at [107, 518] on app-month-view-date-header "18 2 Jobs 1/2" at bounding box center [131, 518] width 221 height 21
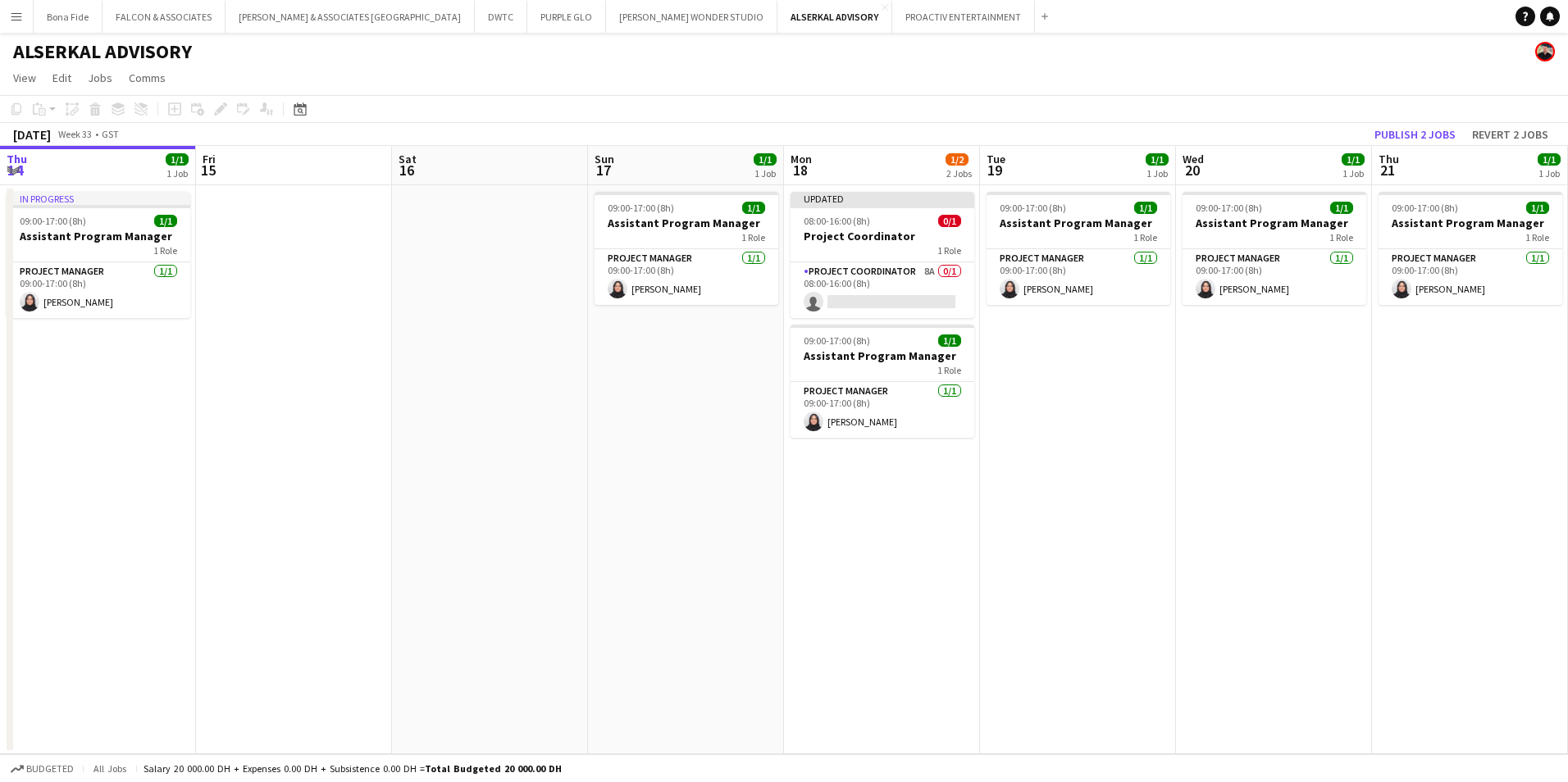
scroll to position [0, 564]
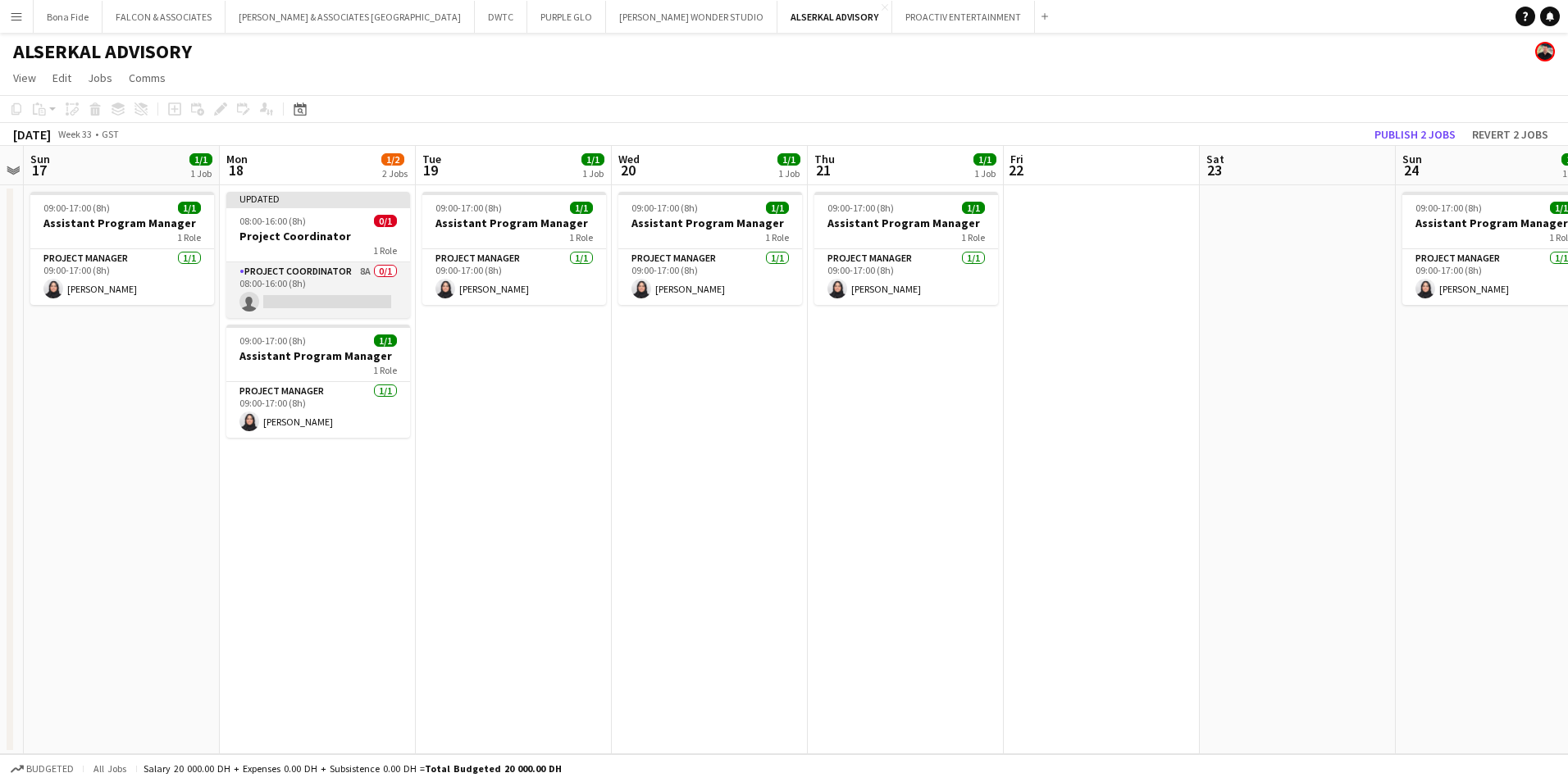
click at [335, 273] on app-card-role "Project Coordinator 8A 0/1 08:00-16:00 (8h) single-neutral-actions" at bounding box center [318, 289] width 184 height 55
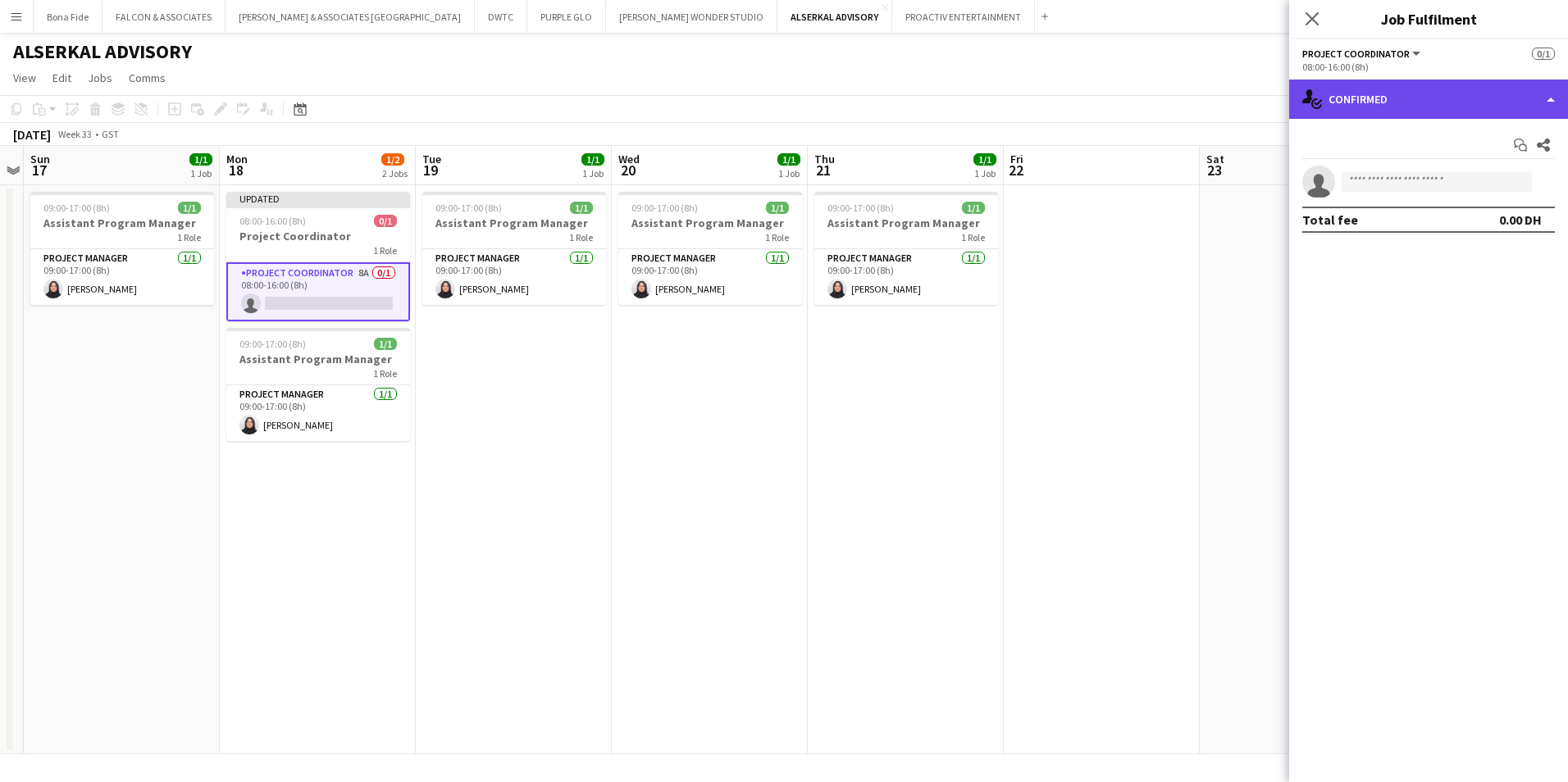
click at [1426, 103] on div "single-neutral-actions-check-2 Confirmed" at bounding box center [1428, 100] width 279 height 39
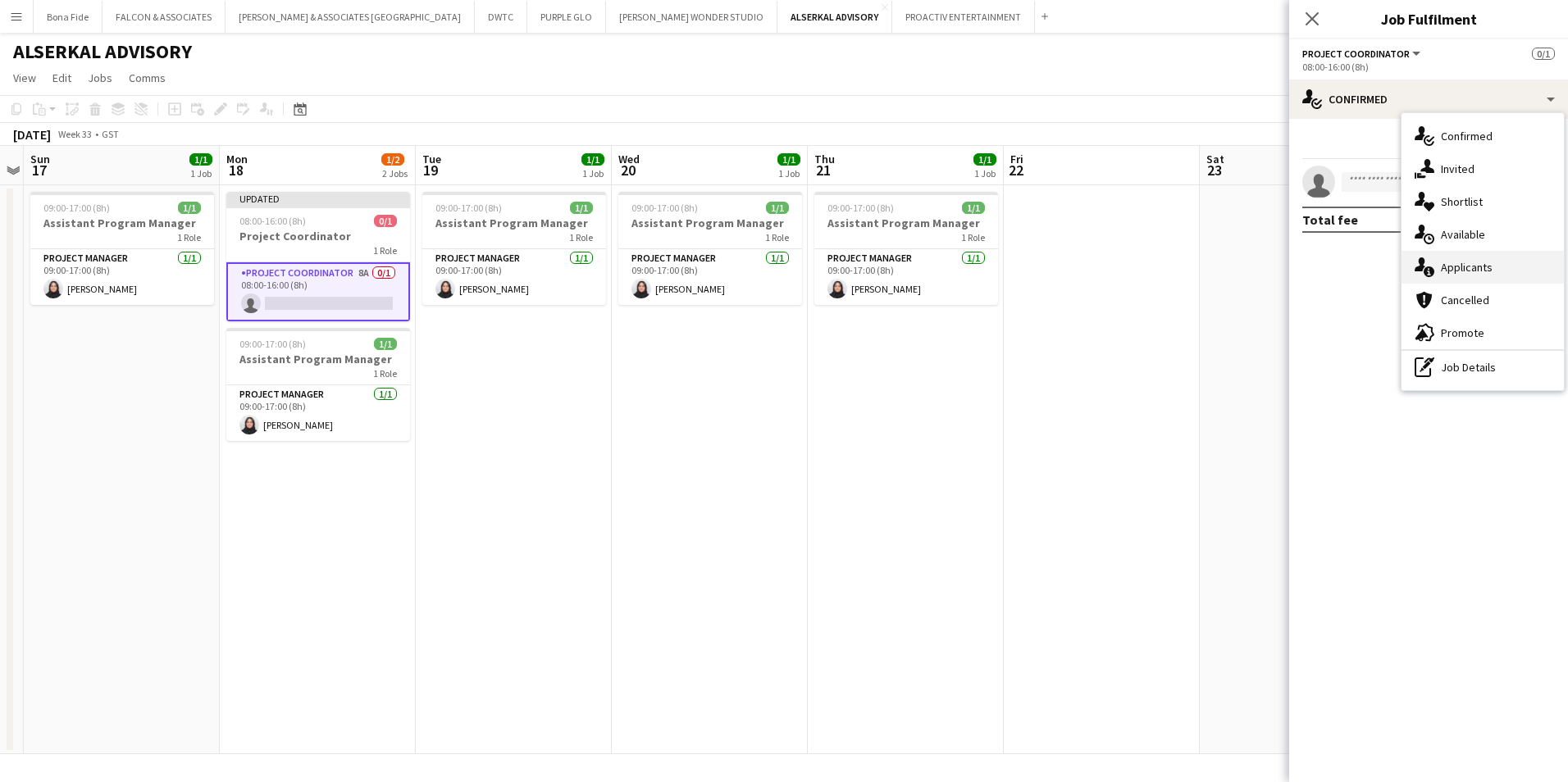
click at [1502, 268] on div "single-neutral-actions-information Applicants" at bounding box center [1482, 267] width 162 height 33
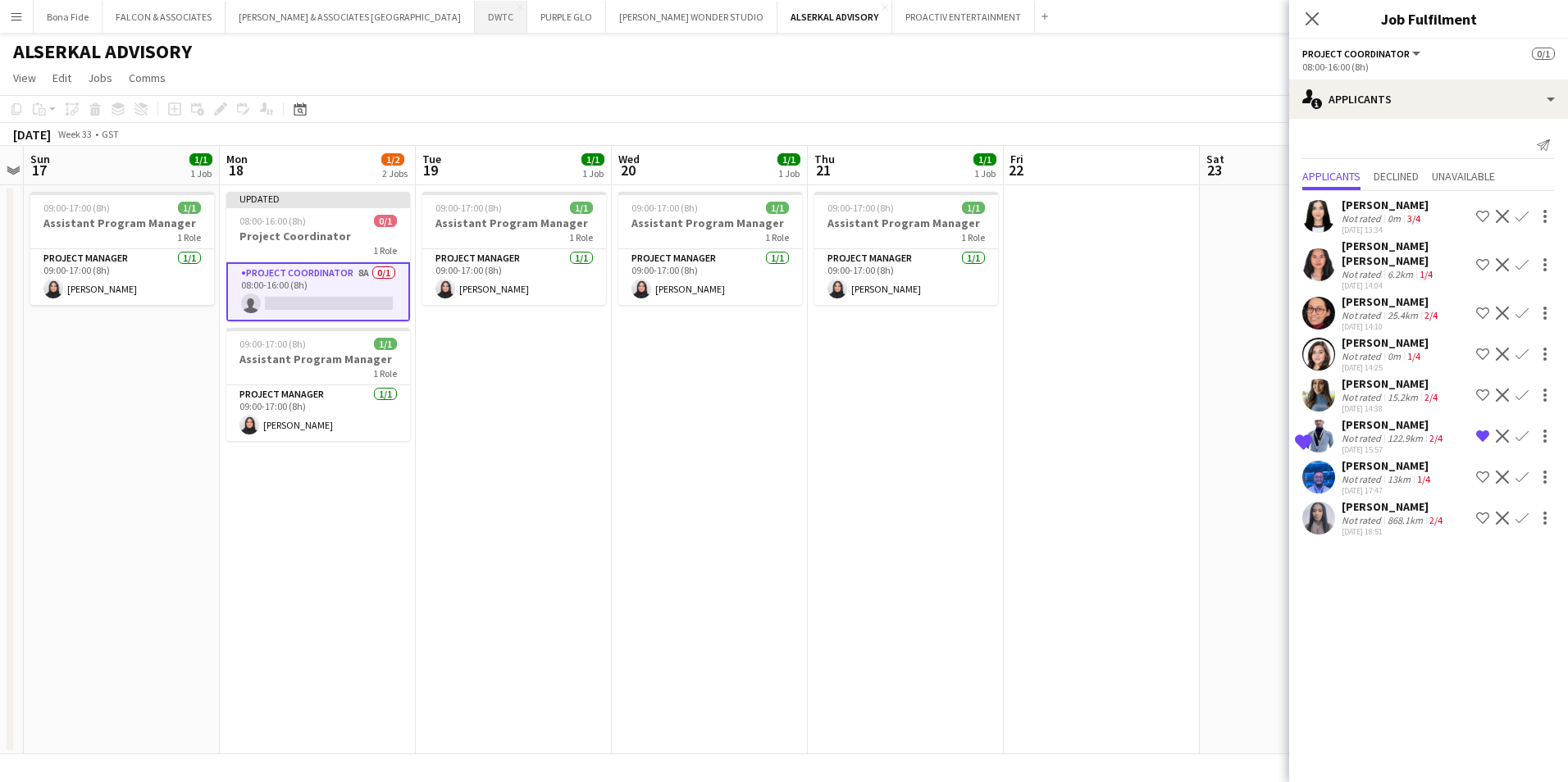
click at [475, 23] on button "DWTC Close" at bounding box center [501, 17] width 53 height 32
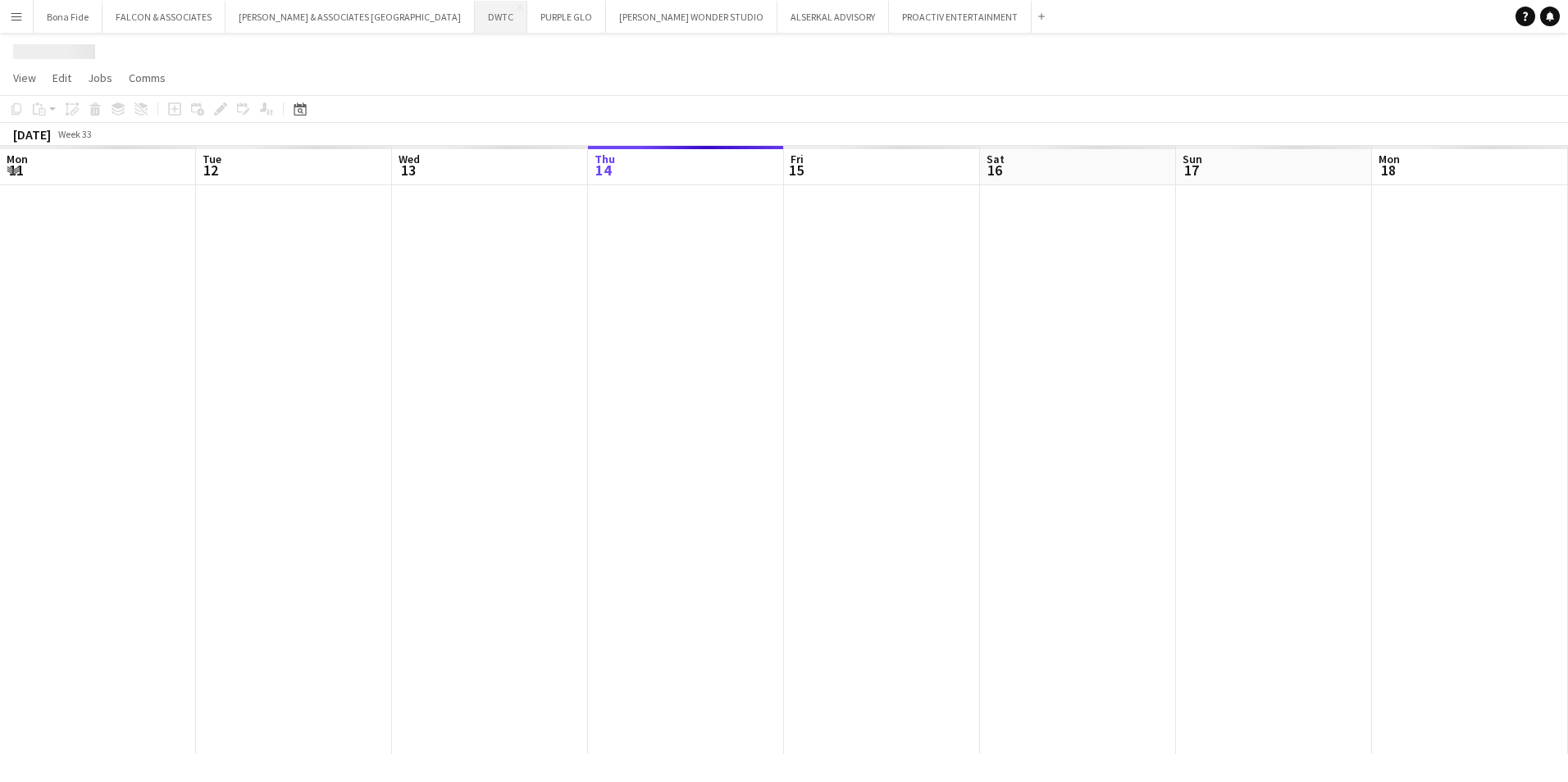
scroll to position [0, 392]
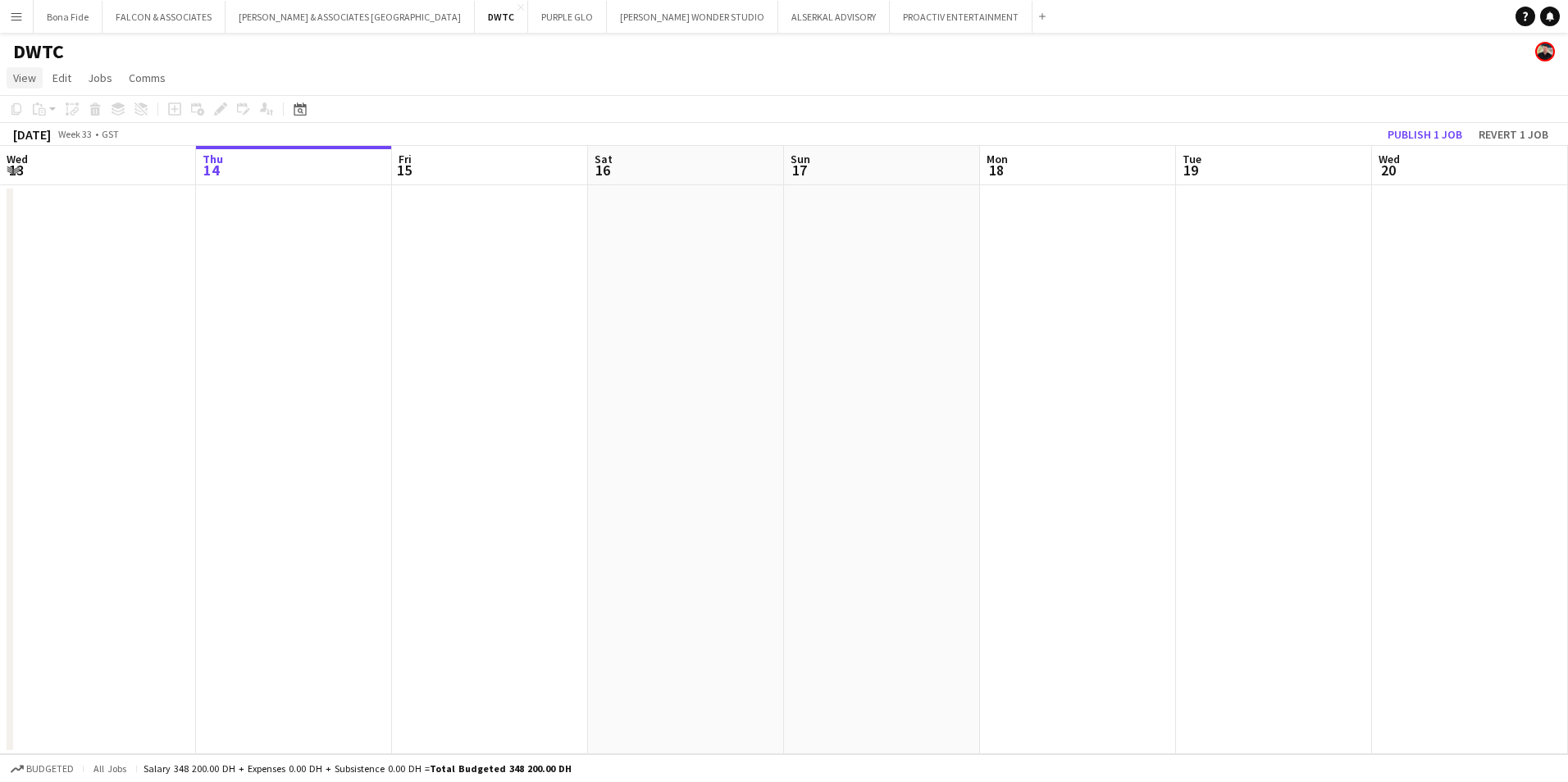
click at [12, 72] on link "View" at bounding box center [24, 78] width 36 height 22
click at [80, 181] on link "Month view" at bounding box center [72, 182] width 131 height 35
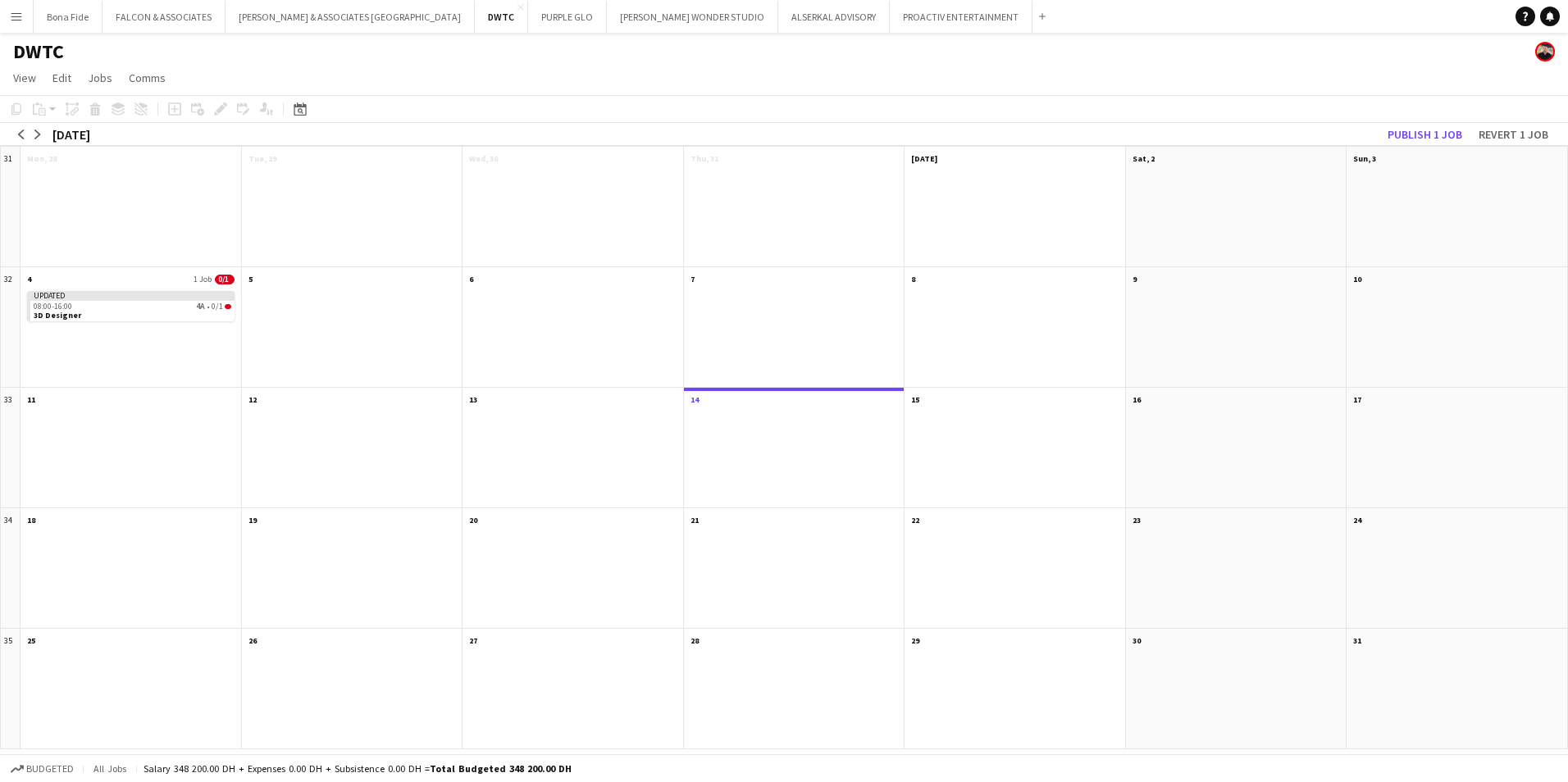
click at [392, 54] on div "DWTC" at bounding box center [784, 48] width 1568 height 31
